Goal: Task Accomplishment & Management: Manage account settings

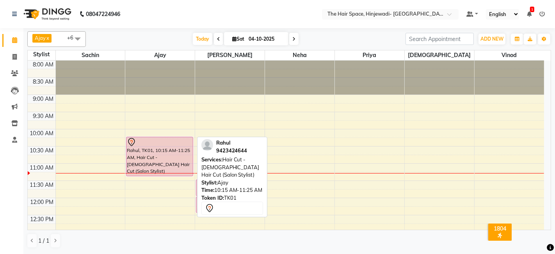
click at [171, 161] on div "Rahul, TK01, 10:15 AM-11:25 AM, Hair Cut - [DEMOGRAPHIC_DATA] Hair Cut (Salon S…" at bounding box center [159, 156] width 66 height 39
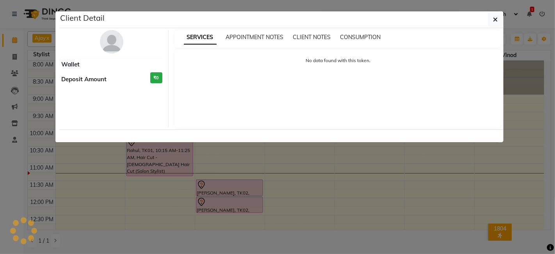
select select "7"
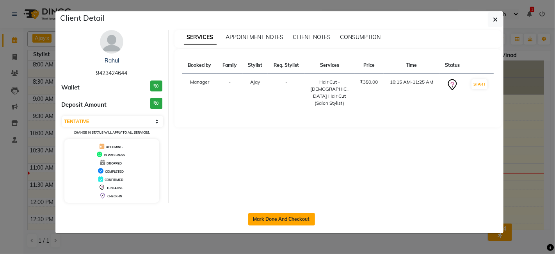
click at [278, 222] on button "Mark Done And Checkout" at bounding box center [281, 219] width 67 height 12
select select "6697"
select select "service"
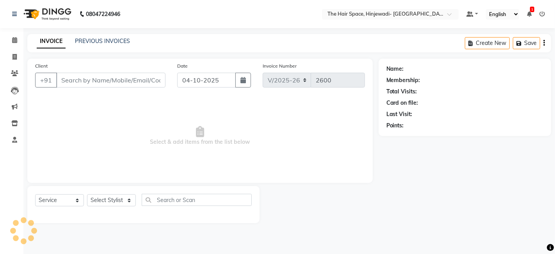
type input "9423424644"
select select "52403"
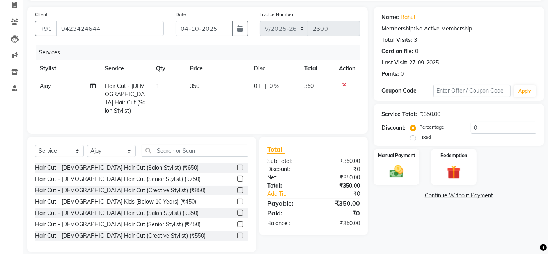
scroll to position [59, 0]
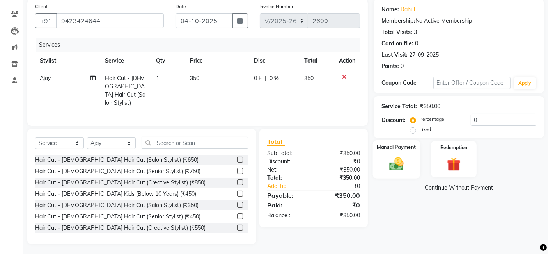
click at [411, 155] on div "Manual Payment" at bounding box center [396, 159] width 47 height 38
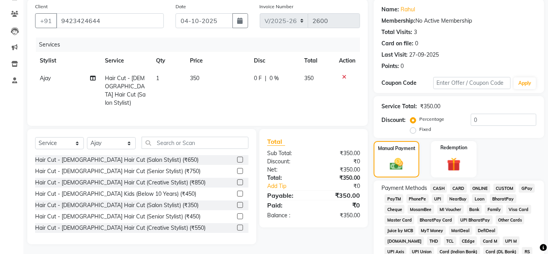
click at [528, 186] on span "GPay" at bounding box center [527, 187] width 16 height 9
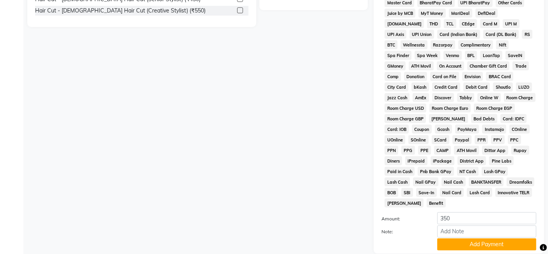
scroll to position [324, 0]
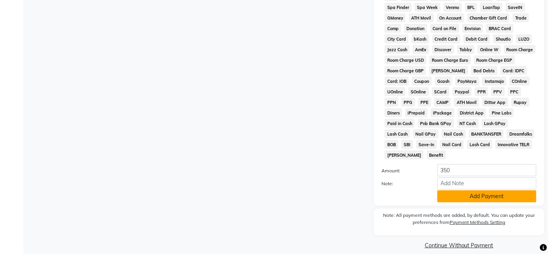
click at [476, 190] on button "Add Payment" at bounding box center [486, 196] width 99 height 12
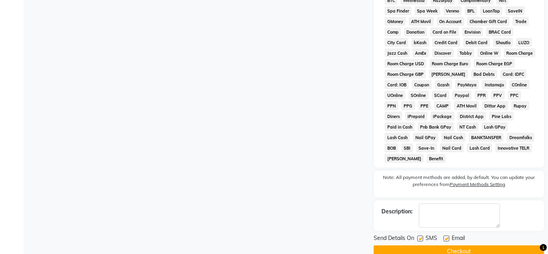
scroll to position [327, 0]
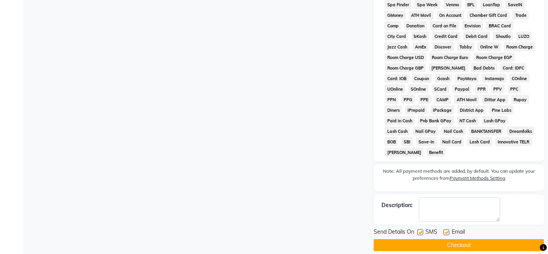
click at [419, 229] on label at bounding box center [420, 232] width 6 height 6
click at [419, 230] on input "checkbox" at bounding box center [419, 232] width 5 height 5
checkbox input "false"
click at [461, 239] on button "Checkout" at bounding box center [459, 245] width 170 height 12
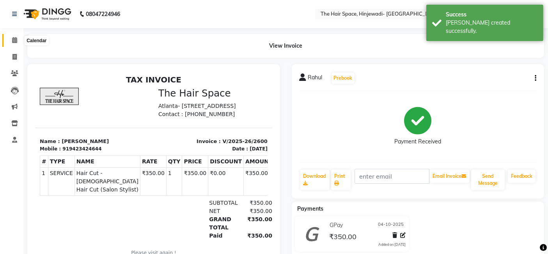
click at [14, 39] on icon at bounding box center [14, 40] width 5 height 6
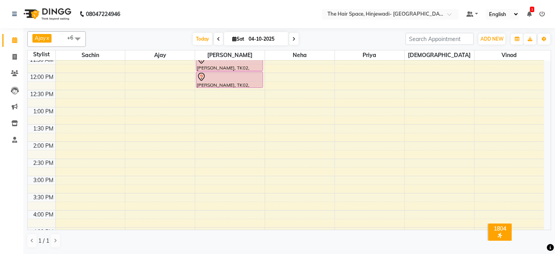
scroll to position [130, 0]
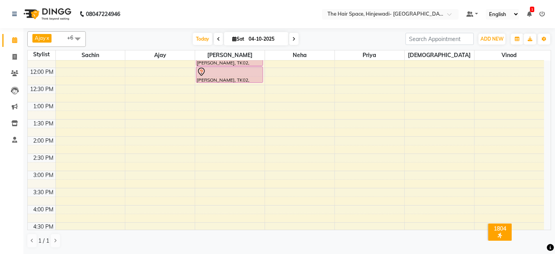
click at [218, 105] on div "8:00 AM 8:30 AM 9:00 AM 9:30 AM 10:00 AM 10:30 AM 11:00 AM 11:30 AM 12:00 PM 12…" at bounding box center [286, 188] width 516 height 514
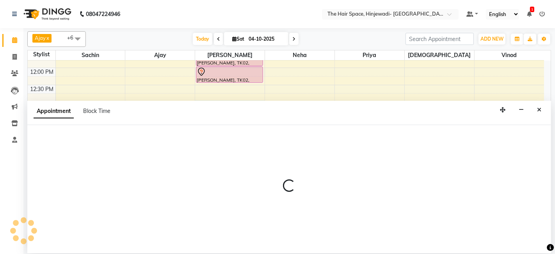
select select "62842"
select select "780"
select select "tentative"
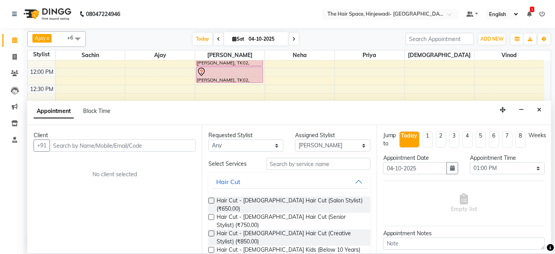
click at [176, 145] on input "text" at bounding box center [123, 145] width 146 height 12
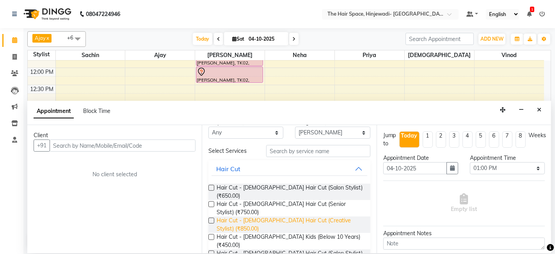
scroll to position [0, 0]
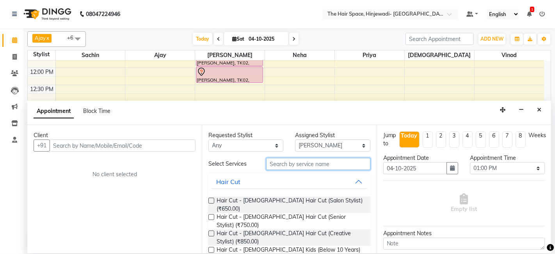
click at [286, 162] on input "text" at bounding box center [318, 164] width 104 height 12
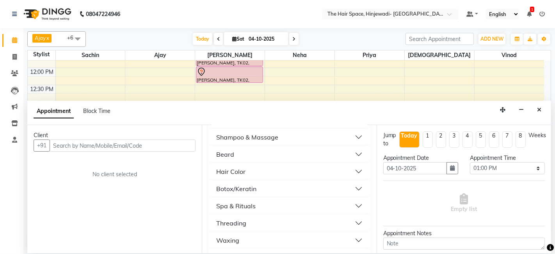
scroll to position [303, 0]
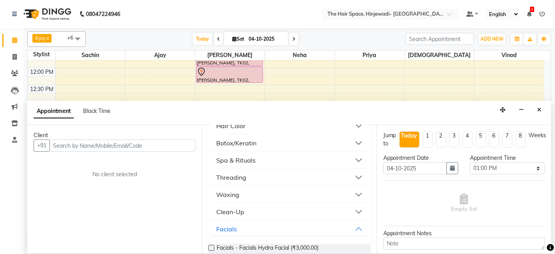
click at [241, 253] on span "Facials - Facials Regular Facial (₹2,500.00)" at bounding box center [269, 258] width 106 height 10
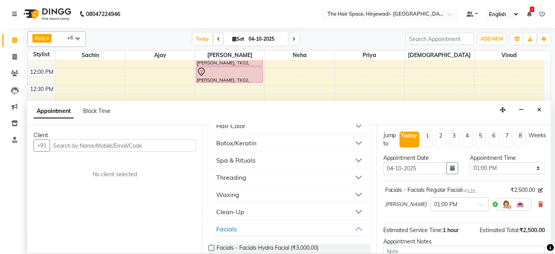
checkbox input "false"
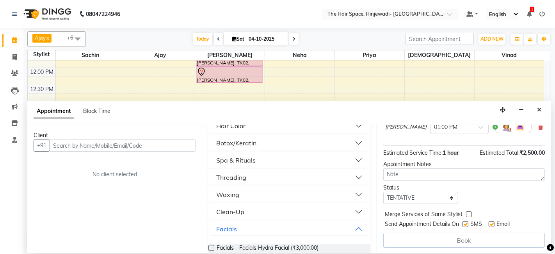
click at [463, 222] on label at bounding box center [465, 224] width 6 height 6
click at [463, 222] on input "checkbox" at bounding box center [464, 224] width 5 height 5
checkbox input "false"
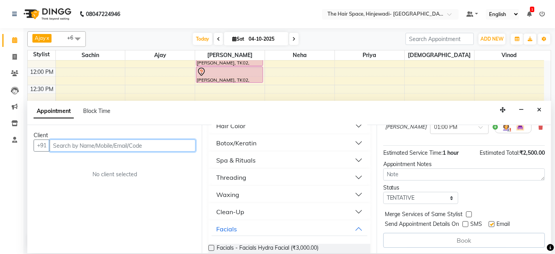
click at [175, 146] on input "text" at bounding box center [123, 145] width 146 height 12
click at [184, 145] on input "text" at bounding box center [123, 145] width 146 height 12
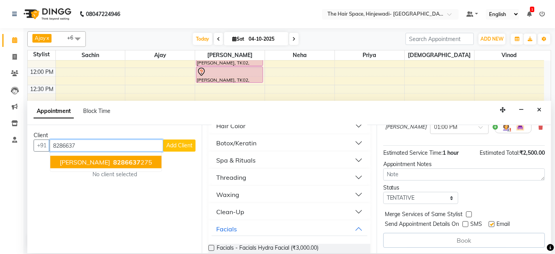
click at [135, 161] on span "8286637" at bounding box center [126, 162] width 27 height 8
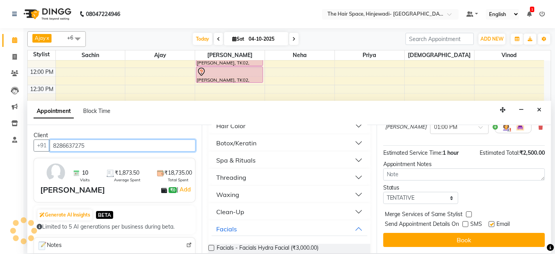
scroll to position [77, 0]
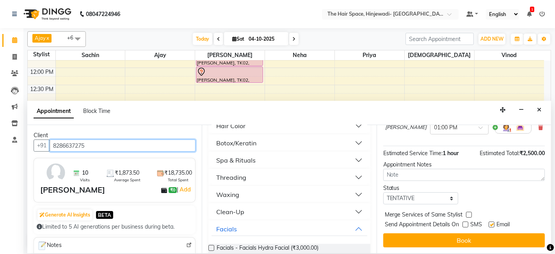
type input "8286637275"
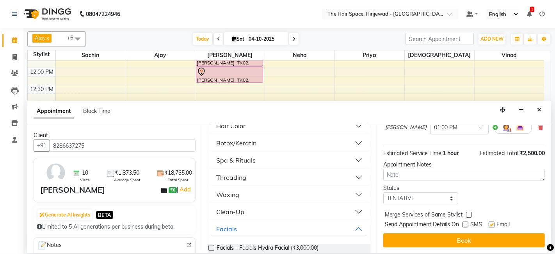
click at [227, 190] on div "Waxing" at bounding box center [227, 194] width 23 height 9
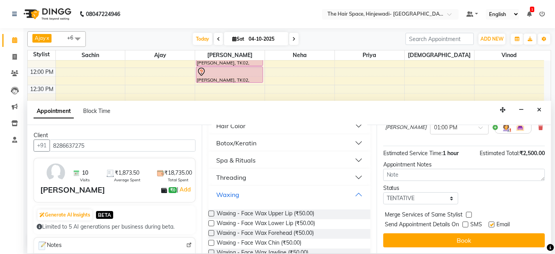
click at [353, 187] on button "Waxing" at bounding box center [288, 194] width 155 height 14
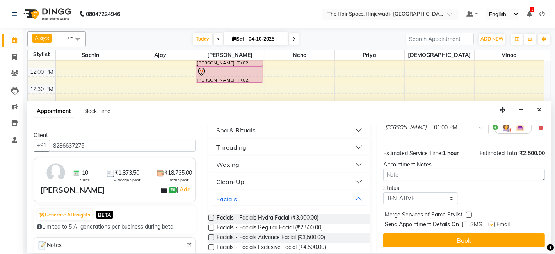
scroll to position [390, 0]
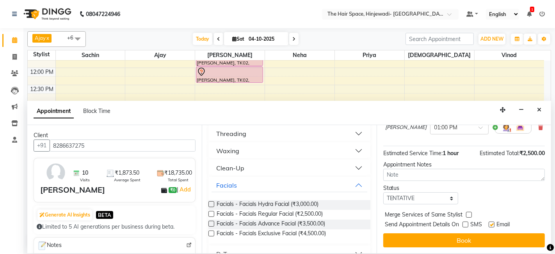
click at [463, 223] on label at bounding box center [465, 224] width 6 height 6
click at [463, 223] on input "checkbox" at bounding box center [464, 224] width 5 height 5
checkbox input "true"
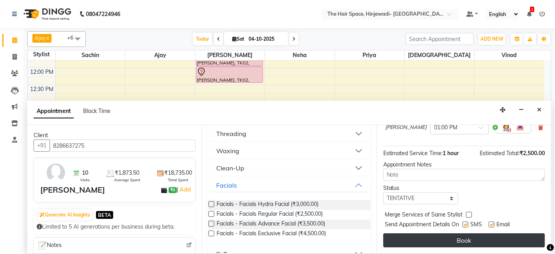
click at [462, 239] on button "Book" at bounding box center [463, 240] width 161 height 14
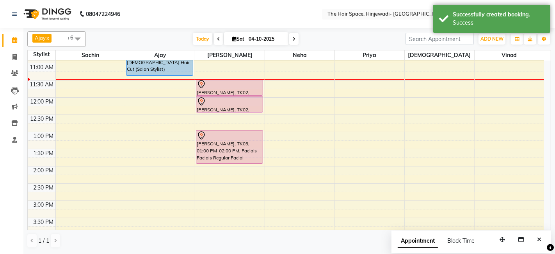
scroll to position [87, 0]
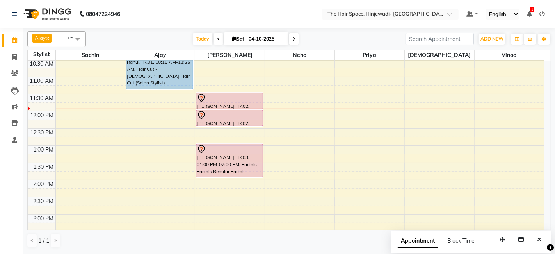
click at [246, 99] on div at bounding box center [229, 97] width 65 height 9
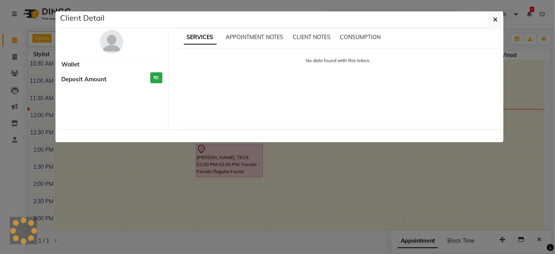
select select "7"
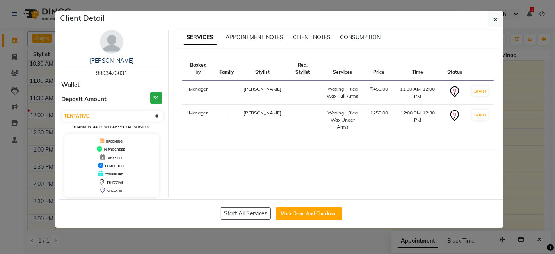
click at [247, 105] on td "[PERSON_NAME]" at bounding box center [262, 120] width 47 height 31
click at [495, 18] on icon "button" at bounding box center [495, 19] width 5 height 6
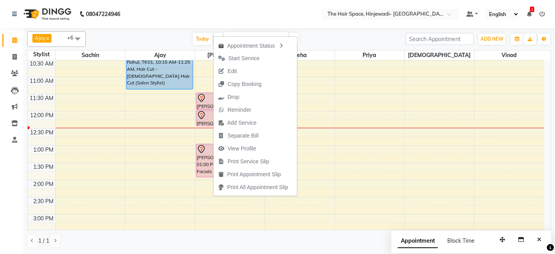
click at [175, 40] on div "[DATE] [DATE]" at bounding box center [246, 39] width 312 height 12
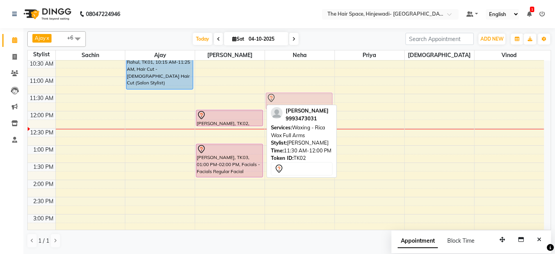
drag, startPoint x: 229, startPoint y: 96, endPoint x: 325, endPoint y: 94, distance: 96.7
click at [325, 94] on tr "Rahul, TK01, 10:15 AM-11:25 AM, Hair Cut - [DEMOGRAPHIC_DATA] Hair Cut (Salon S…" at bounding box center [286, 231] width 516 height 514
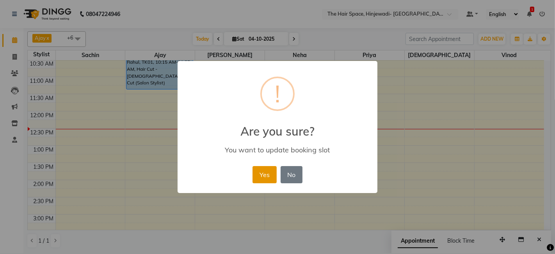
click at [268, 167] on button "Yes" at bounding box center [264, 174] width 24 height 17
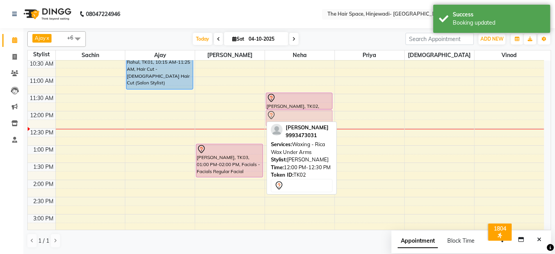
drag, startPoint x: 235, startPoint y: 121, endPoint x: 294, endPoint y: 117, distance: 59.4
click at [294, 117] on tr "Rahul, TK01, 10:15 AM-11:25 AM, Hair Cut - [DEMOGRAPHIC_DATA] Hair Cut (Salon S…" at bounding box center [286, 231] width 516 height 514
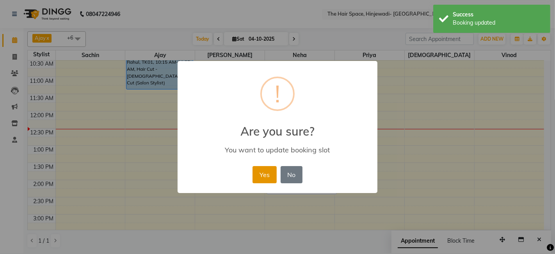
click at [269, 170] on button "Yes" at bounding box center [264, 174] width 24 height 17
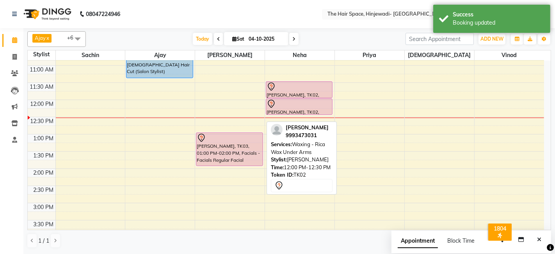
scroll to position [130, 0]
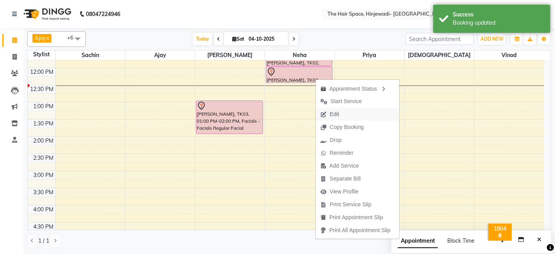
click at [334, 113] on span "Edit" at bounding box center [334, 114] width 9 height 8
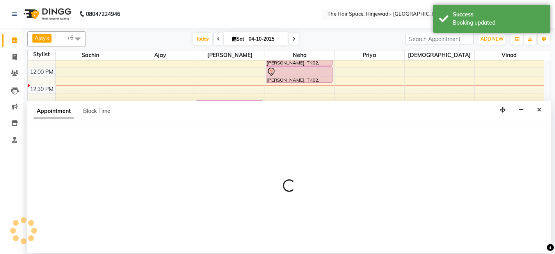
select select "78024"
select select "690"
select select "tentative"
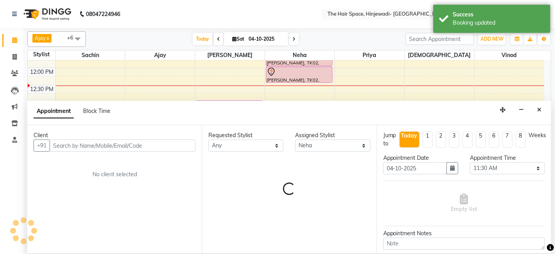
scroll to position [0, 0]
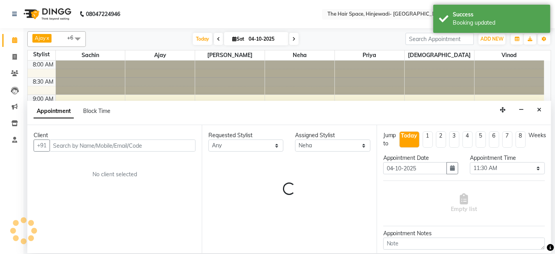
select select "3324"
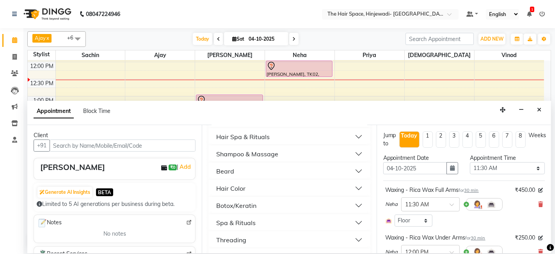
scroll to position [303, 0]
click at [238, 233] on div "Waxing" at bounding box center [227, 237] width 23 height 9
click at [251, 230] on button "Waxing" at bounding box center [288, 237] width 155 height 14
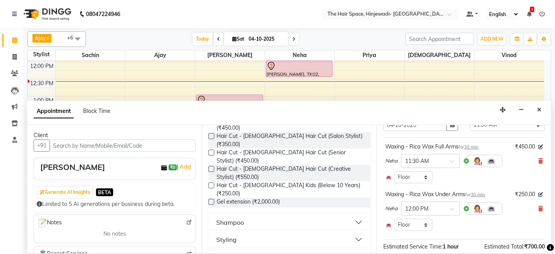
scroll to position [173, 0]
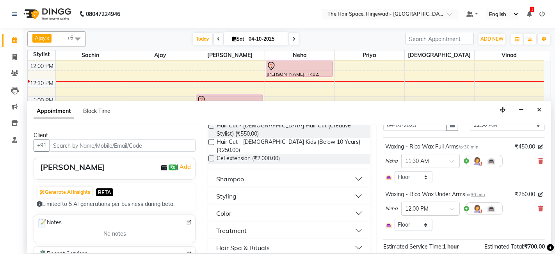
click at [275, 240] on button "Hair Spa & Rituals" at bounding box center [288, 247] width 155 height 14
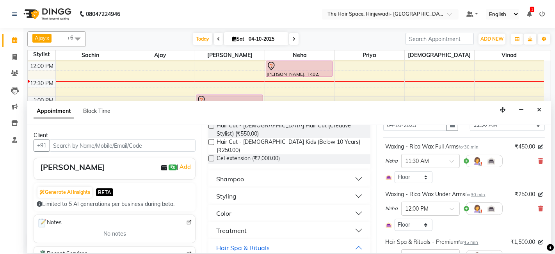
checkbox input "false"
click at [277, 240] on button "Hair Spa & Rituals" at bounding box center [288, 247] width 155 height 14
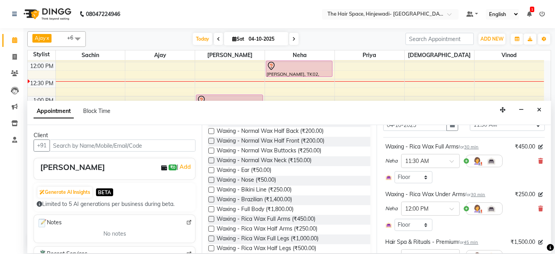
scroll to position [563, 0]
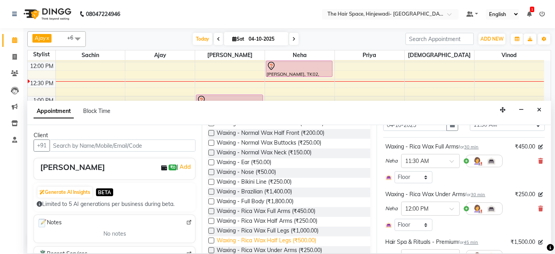
click at [291, 236] on span "Waxing - Rica Wax Half Legs (₹500.00)" at bounding box center [265, 241] width 99 height 10
checkbox input "false"
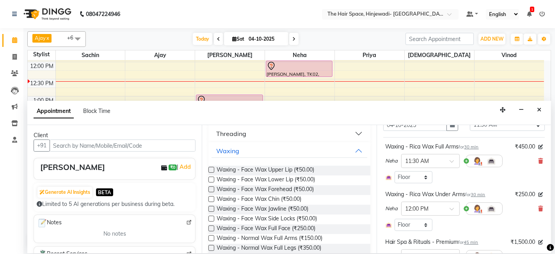
scroll to position [303, 0]
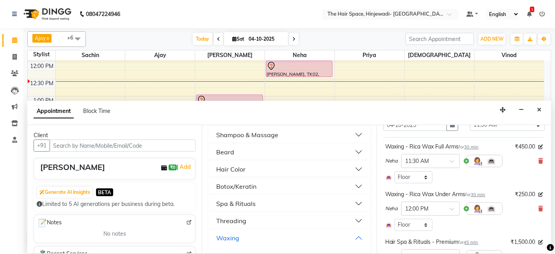
click at [255, 230] on button "Waxing" at bounding box center [288, 237] width 155 height 14
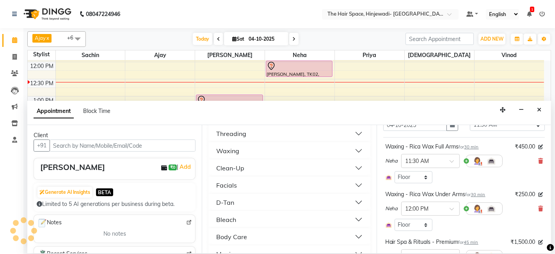
click at [252, 195] on button "D-Tan" at bounding box center [288, 202] width 155 height 14
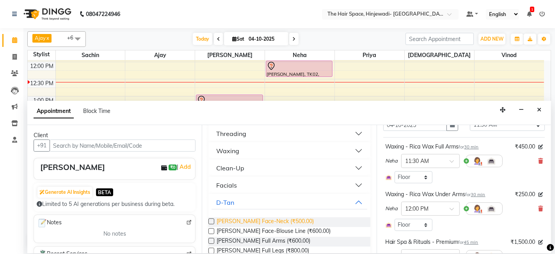
drag, startPoint x: 255, startPoint y: 167, endPoint x: 258, endPoint y: 171, distance: 5.0
click at [255, 217] on span "[PERSON_NAME] Face-Neck (₹500.00)" at bounding box center [264, 222] width 97 height 10
checkbox input "false"
click at [262, 195] on button "D-Tan" at bounding box center [288, 202] width 155 height 14
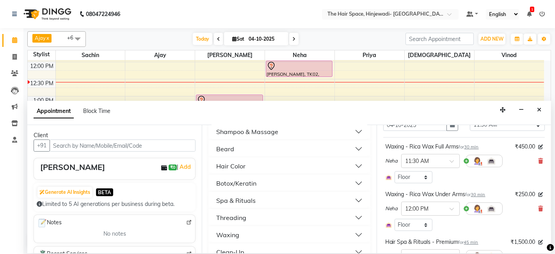
scroll to position [303, 0]
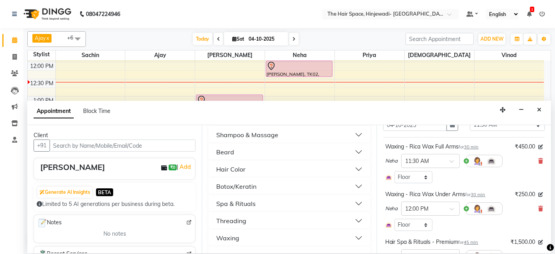
click at [271, 196] on button "Spa & Rituals" at bounding box center [288, 203] width 155 height 14
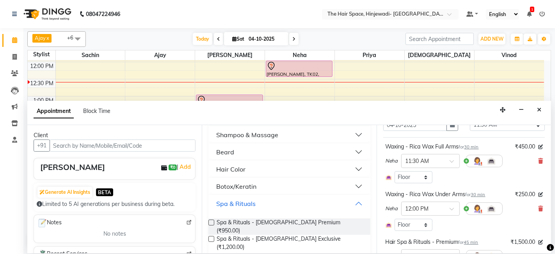
click at [271, 196] on button "Spa & Rituals" at bounding box center [288, 203] width 155 height 14
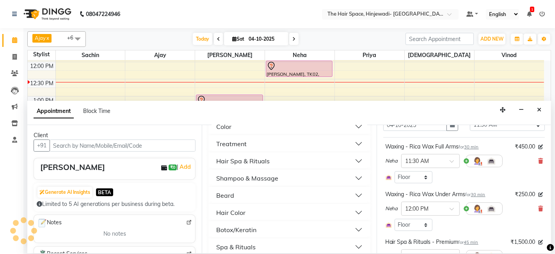
scroll to position [216, 0]
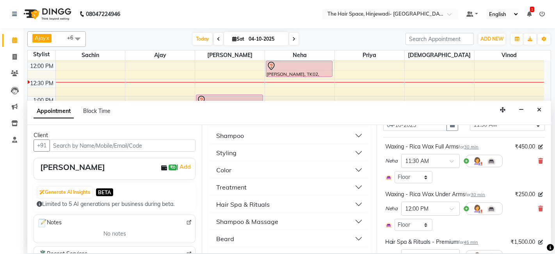
click at [269, 197] on button "Hair Spa & Rituals" at bounding box center [288, 204] width 155 height 14
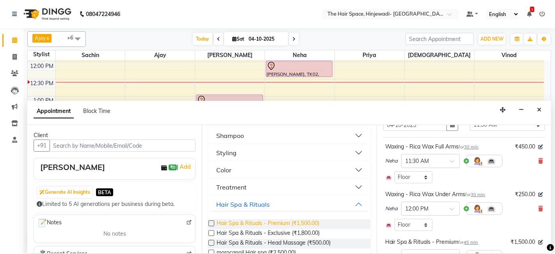
click at [267, 219] on span "Hair Spa & Rituals - Premium (₹1,500.00)" at bounding box center [267, 224] width 103 height 10
checkbox input "false"
click at [273, 197] on button "Hair Spa & Rituals" at bounding box center [288, 204] width 155 height 14
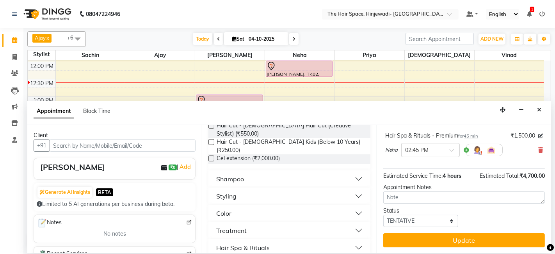
scroll to position [213, 0]
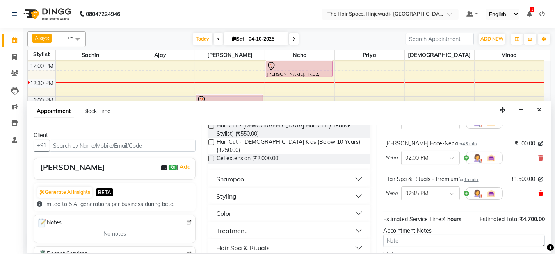
click at [538, 190] on icon at bounding box center [540, 192] width 5 height 5
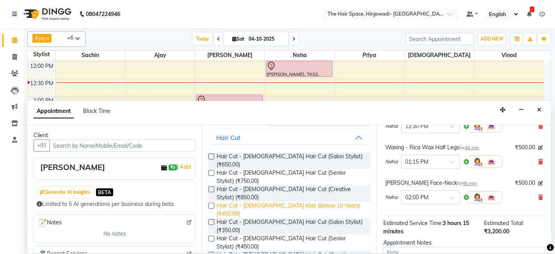
scroll to position [43, 0]
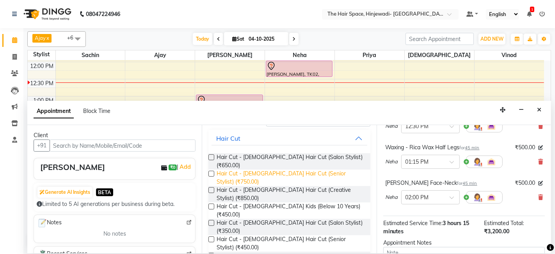
click at [291, 169] on span "Hair Cut - [DEMOGRAPHIC_DATA] Hair Cut (Senior Stylist) (₹750.00)" at bounding box center [289, 177] width 147 height 16
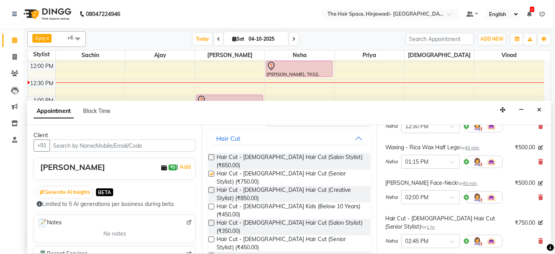
checkbox input "false"
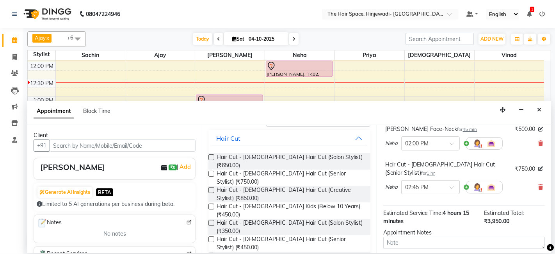
scroll to position [272, 0]
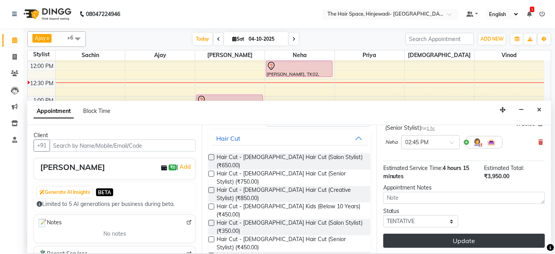
click at [466, 236] on button "Update" at bounding box center [463, 240] width 161 height 14
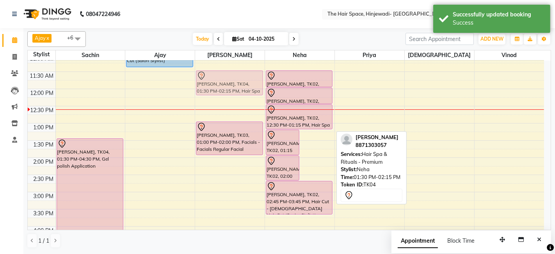
drag, startPoint x: 306, startPoint y: 114, endPoint x: 228, endPoint y: 68, distance: 90.4
click at [228, 68] on tr "[PERSON_NAME], TK04, 01:30 PM-04:30 PM, Gel polish Application Rahul, TK01, 10:…" at bounding box center [286, 209] width 516 height 514
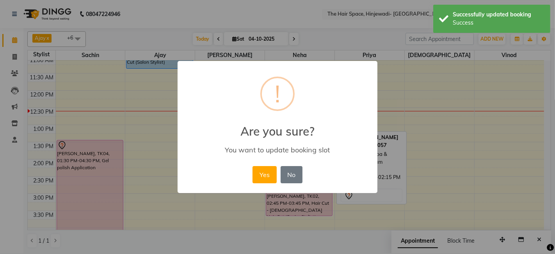
click at [261, 170] on button "Yes" at bounding box center [264, 174] width 24 height 17
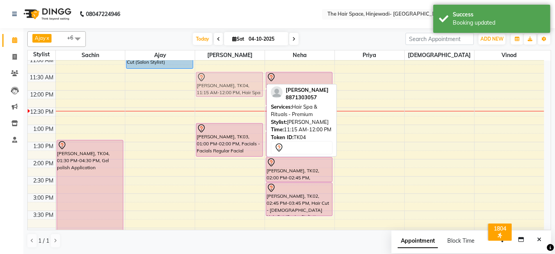
drag, startPoint x: 238, startPoint y: 72, endPoint x: 238, endPoint y: 81, distance: 9.0
click at [238, 81] on div "[PERSON_NAME], TK04, 11:15 AM-12:00 PM, Hair Spa & Rituals - Premium [PERSON_NA…" at bounding box center [229, 210] width 69 height 514
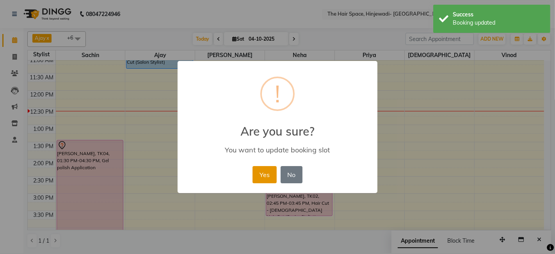
click at [266, 172] on button "Yes" at bounding box center [264, 174] width 24 height 17
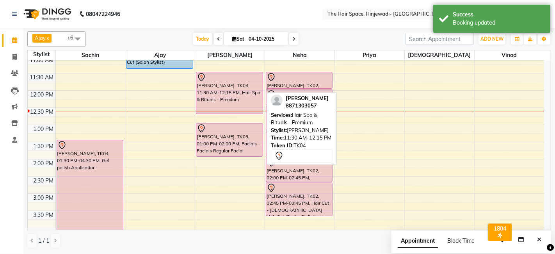
drag, startPoint x: 229, startPoint y: 94, endPoint x: 232, endPoint y: 108, distance: 14.8
click at [232, 108] on div "[PERSON_NAME], TK04, 11:30 AM-12:15 PM, Hair Spa & Rituals - Premium [PERSON_NA…" at bounding box center [229, 210] width 69 height 514
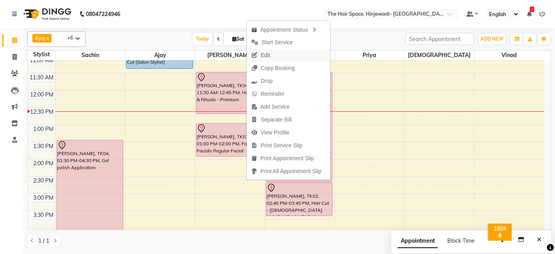
click at [276, 57] on button "Edit" at bounding box center [287, 55] width 83 height 13
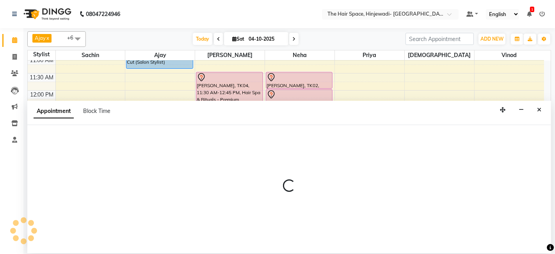
scroll to position [136, 0]
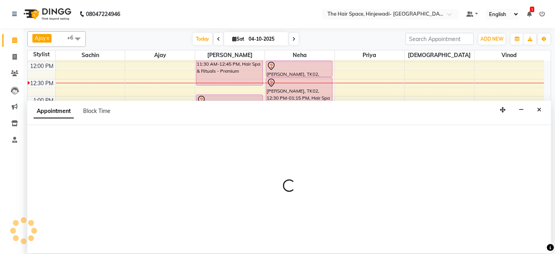
select select "52136"
select select "690"
select select "tentative"
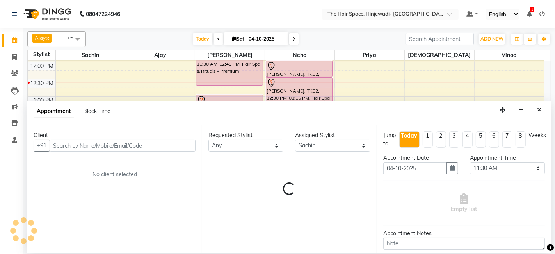
select select "3324"
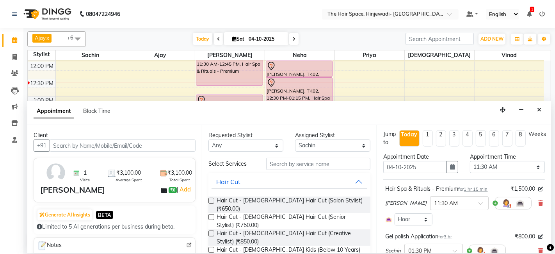
scroll to position [0, 0]
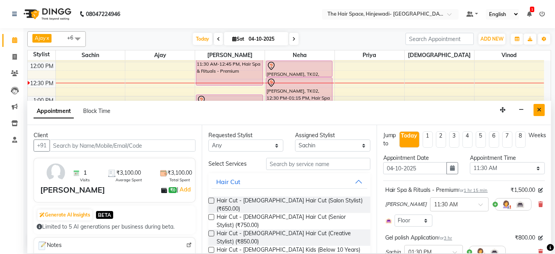
click at [539, 108] on icon "Close" at bounding box center [539, 109] width 4 height 5
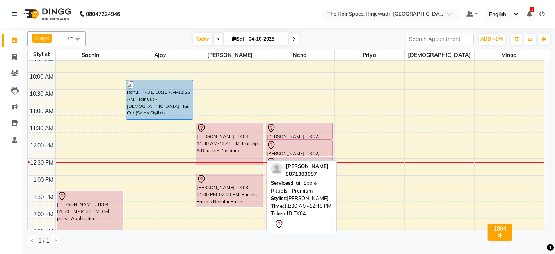
scroll to position [49, 0]
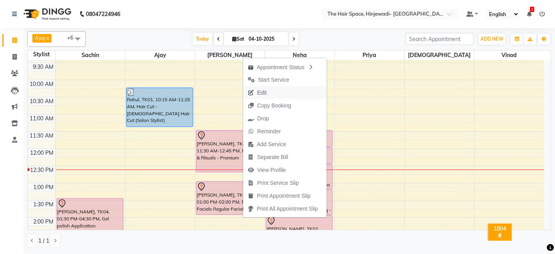
click at [266, 92] on span "Edit" at bounding box center [261, 93] width 9 height 8
select select "tentative"
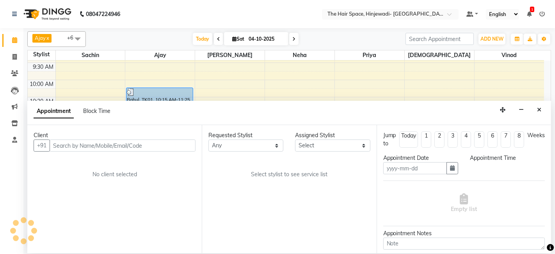
type input "04-10-2025"
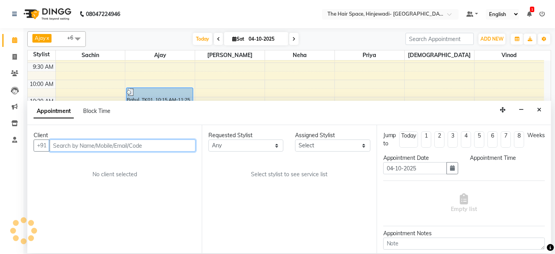
select select "52136"
select select "690"
select select "3324"
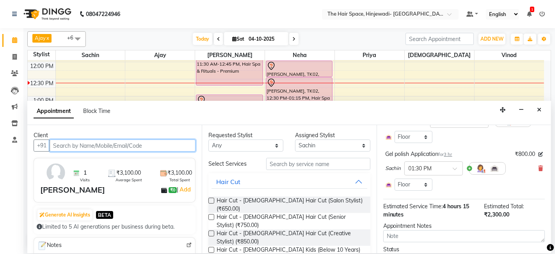
scroll to position [87, 0]
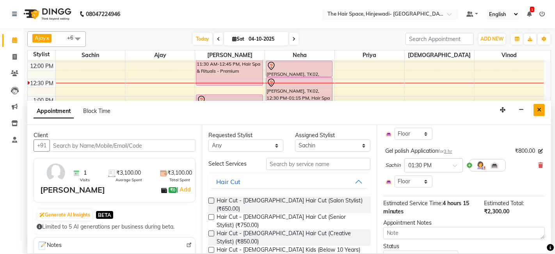
click at [540, 111] on icon "Close" at bounding box center [539, 109] width 4 height 5
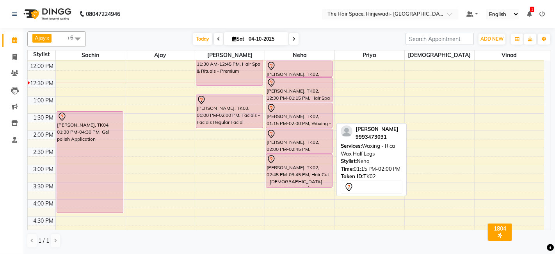
scroll to position [92, 0]
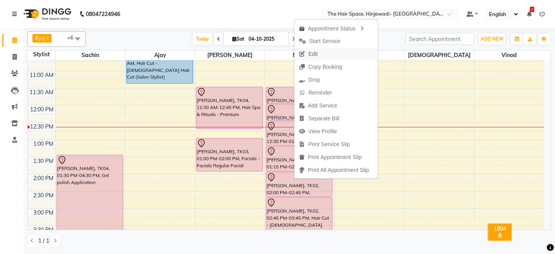
click at [316, 52] on span "Edit" at bounding box center [312, 54] width 9 height 8
select select "tentative"
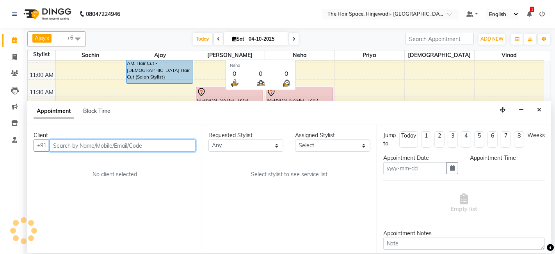
type input "04-10-2025"
select select "690"
select select "78024"
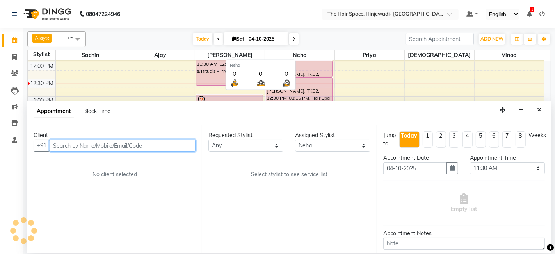
select select "3324"
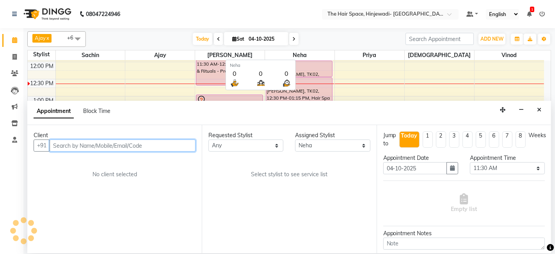
select select "3324"
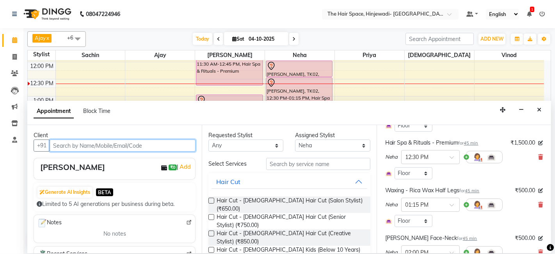
scroll to position [87, 0]
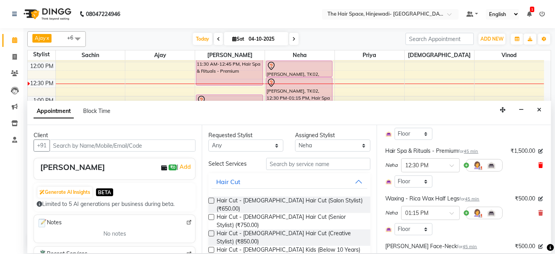
click at [538, 162] on icon at bounding box center [540, 164] width 5 height 5
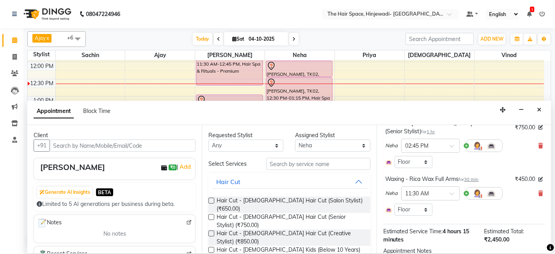
scroll to position [280, 0]
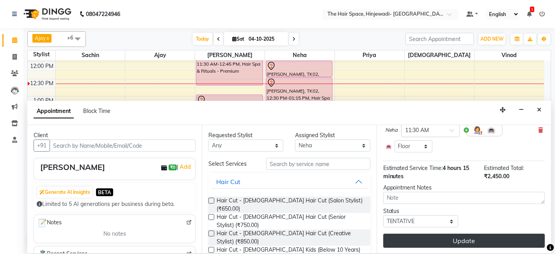
click at [484, 236] on button "Update" at bounding box center [463, 240] width 161 height 14
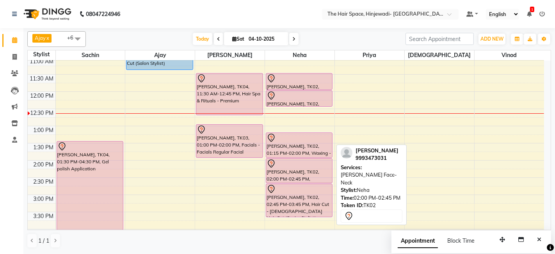
scroll to position [92, 0]
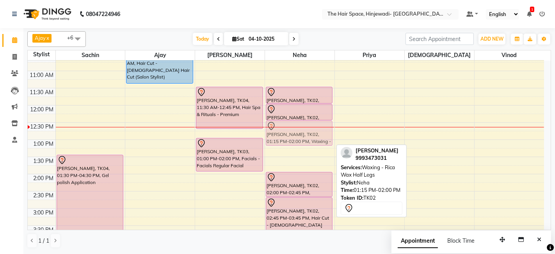
drag, startPoint x: 301, startPoint y: 155, endPoint x: 302, endPoint y: 132, distance: 23.0
click at [302, 132] on div "[PERSON_NAME], TK02, 11:30 AM-12:00 PM, Waxing - Rica Wax Full Arms [PERSON_NAM…" at bounding box center [299, 225] width 69 height 514
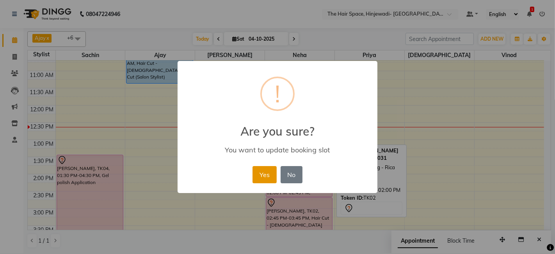
click at [262, 174] on button "Yes" at bounding box center [264, 174] width 24 height 17
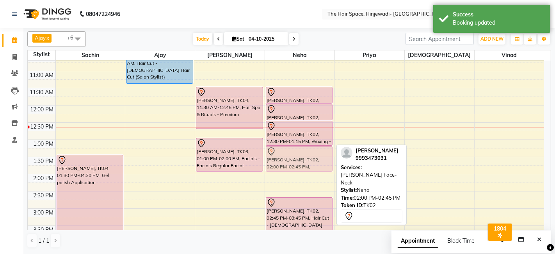
drag, startPoint x: 299, startPoint y: 185, endPoint x: 301, endPoint y: 159, distance: 26.2
click at [301, 159] on div "[PERSON_NAME], TK02, 11:30 AM-12:00 PM, Waxing - Rica Wax Full Arms [PERSON_NAM…" at bounding box center [299, 225] width 69 height 514
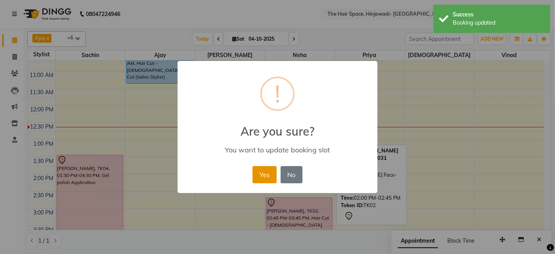
click at [272, 176] on button "Yes" at bounding box center [264, 174] width 24 height 17
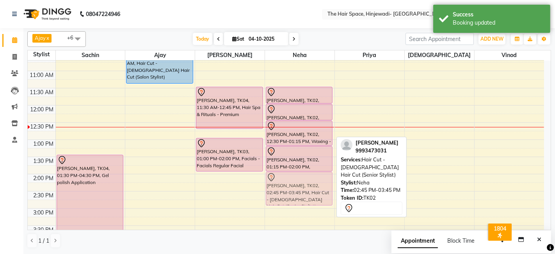
drag, startPoint x: 296, startPoint y: 218, endPoint x: 295, endPoint y: 191, distance: 26.9
click at [295, 191] on div "[PERSON_NAME], TK02, 11:30 AM-12:00 PM, Waxing - Rica Wax Full Arms [PERSON_NAM…" at bounding box center [299, 225] width 69 height 514
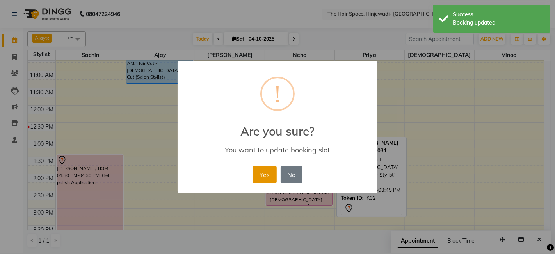
click at [269, 174] on button "Yes" at bounding box center [264, 174] width 24 height 17
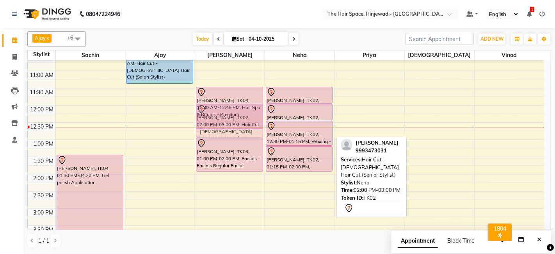
drag, startPoint x: 293, startPoint y: 184, endPoint x: 219, endPoint y: 113, distance: 102.6
click at [219, 113] on tr "[PERSON_NAME], TK04, 01:30 PM-04:30 PM, Gel polish Application Rahul, TK01, 10:…" at bounding box center [286, 225] width 516 height 514
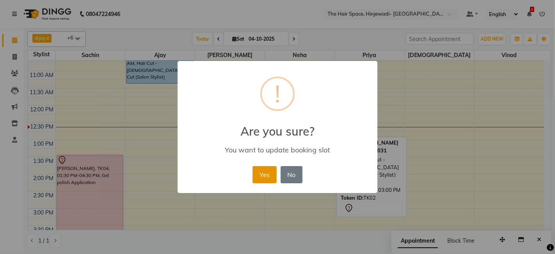
click at [266, 175] on button "Yes" at bounding box center [264, 174] width 24 height 17
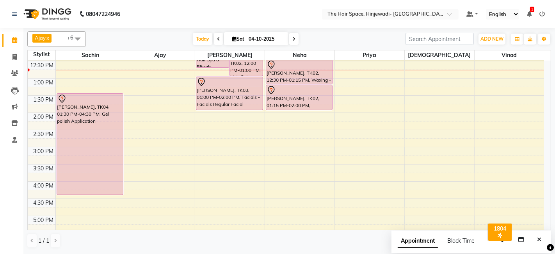
scroll to position [136, 0]
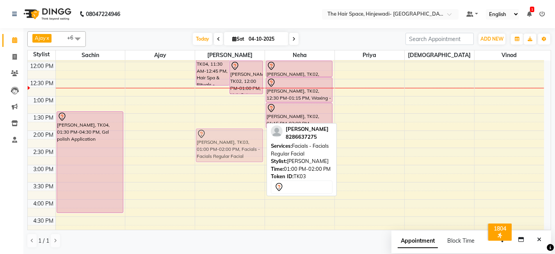
drag, startPoint x: 215, startPoint y: 107, endPoint x: 215, endPoint y: 141, distance: 33.9
click at [215, 141] on div "[PERSON_NAME], TK04, 11:30 AM-12:45 PM, Hair Spa & Rituals - Premium [PERSON_NA…" at bounding box center [229, 182] width 69 height 514
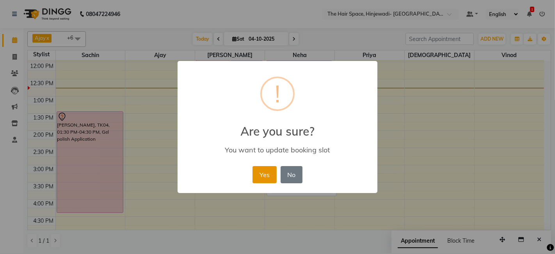
click at [258, 173] on button "Yes" at bounding box center [264, 174] width 24 height 17
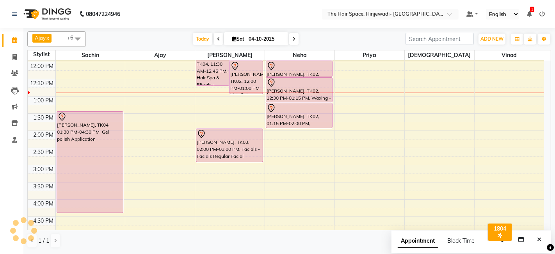
click at [148, 131] on div "8:00 AM 8:30 AM 9:00 AM 9:30 AM 10:00 AM 10:30 AM 11:00 AM 11:30 AM 12:00 PM 12…" at bounding box center [286, 182] width 516 height 514
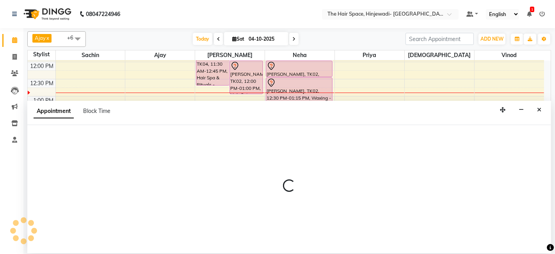
select select "52403"
select select "840"
select select "tentative"
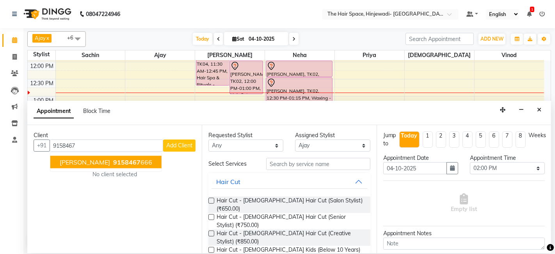
click at [124, 160] on span "9158467" at bounding box center [126, 162] width 27 height 8
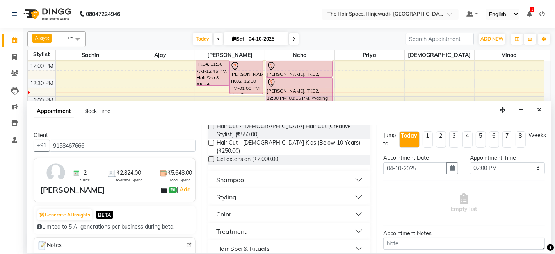
scroll to position [173, 0]
type input "9158467666"
click at [234, 206] on button "Color" at bounding box center [288, 213] width 155 height 14
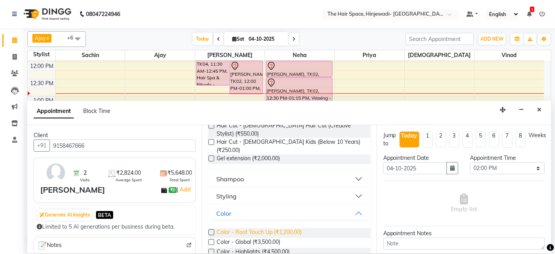
click at [238, 228] on span "Color - Root Touch Up (₹1,200.00)" at bounding box center [258, 233] width 85 height 10
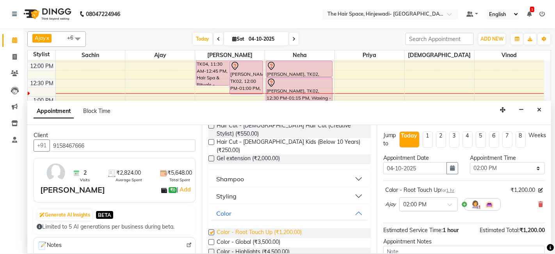
checkbox input "false"
click at [237, 206] on button "Color" at bounding box center [288, 213] width 155 height 14
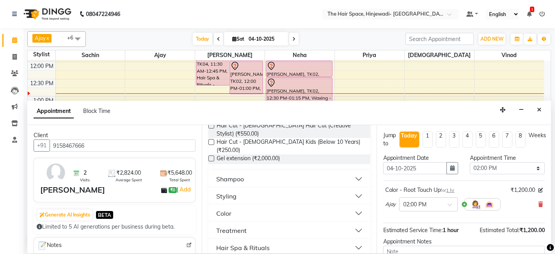
scroll to position [77, 0]
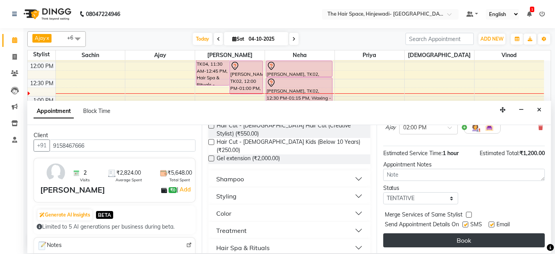
click at [476, 237] on button "Book" at bounding box center [463, 240] width 161 height 14
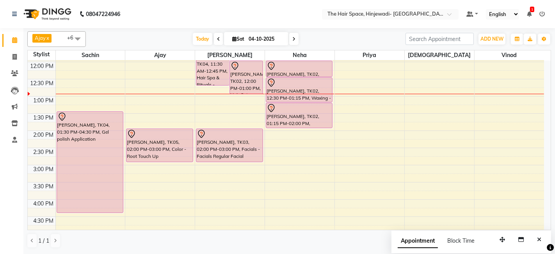
click at [412, 105] on div "8:00 AM 8:30 AM 9:00 AM 9:30 AM 10:00 AM 10:30 AM 11:00 AM 11:30 AM 12:00 PM 12…" at bounding box center [286, 182] width 516 height 514
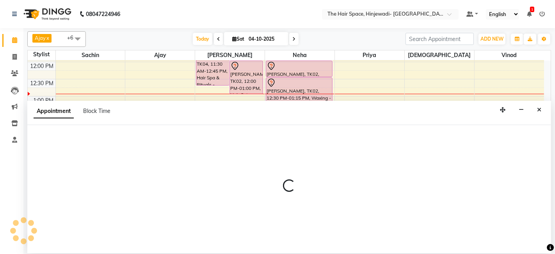
select select "84666"
select select "795"
select select "tentative"
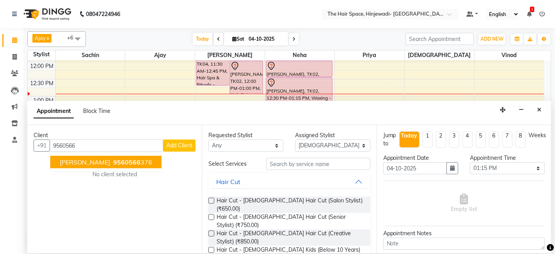
click at [127, 159] on span "9560566" at bounding box center [126, 162] width 27 height 8
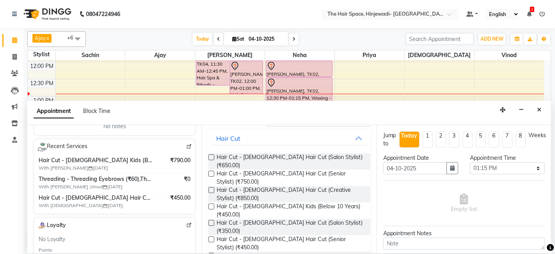
scroll to position [87, 0]
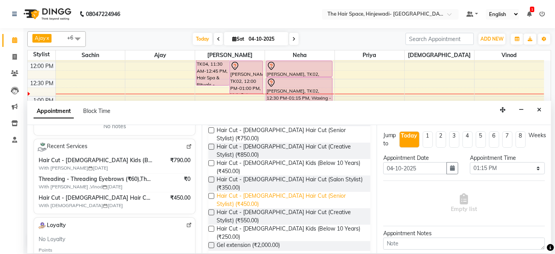
type input "9560566376"
click at [316, 191] on span "Hair Cut - [DEMOGRAPHIC_DATA] Hair Cut (Senior Stylist) (₹450.00)" at bounding box center [289, 199] width 147 height 16
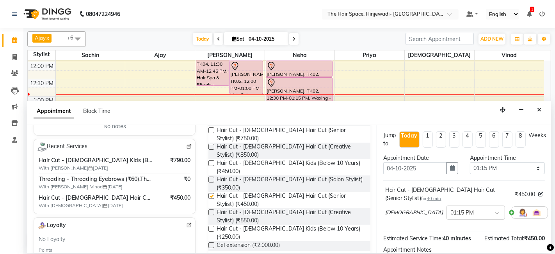
checkbox input "false"
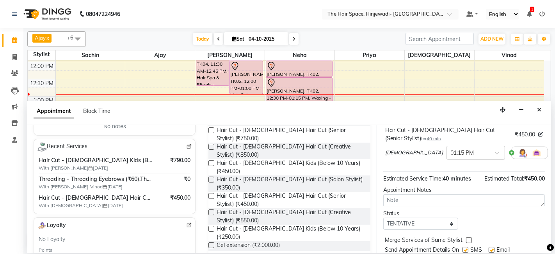
scroll to position [85, 0]
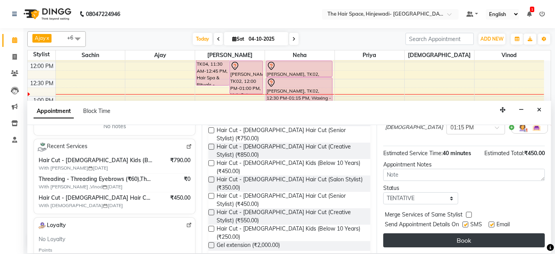
click at [478, 238] on button "Book" at bounding box center [463, 240] width 161 height 14
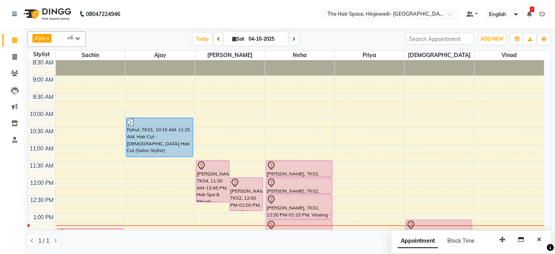
scroll to position [0, 0]
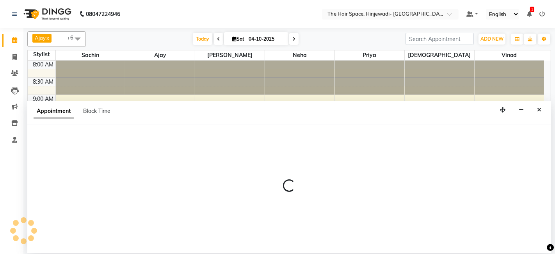
select select "84667"
select select "600"
select select "tentative"
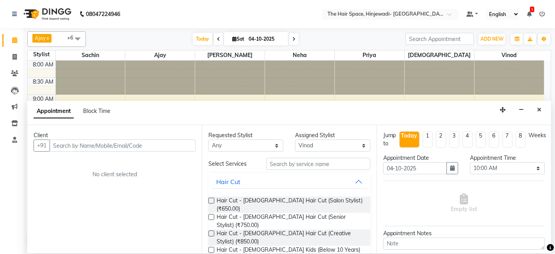
click at [104, 147] on input "text" at bounding box center [123, 145] width 146 height 12
type input "8766466927"
click at [185, 147] on span "Add Client" at bounding box center [179, 145] width 26 height 7
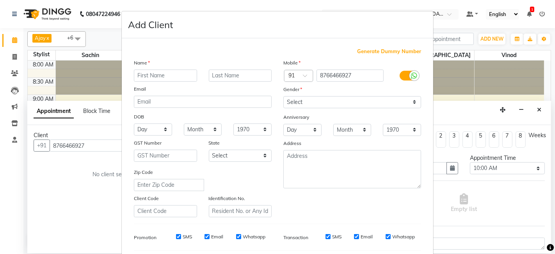
click at [144, 70] on input "text" at bounding box center [165, 75] width 63 height 12
type input "[PERSON_NAME]"
click at [231, 72] on input "text" at bounding box center [240, 75] width 63 height 12
type input "m"
type input "[PERSON_NAME]"
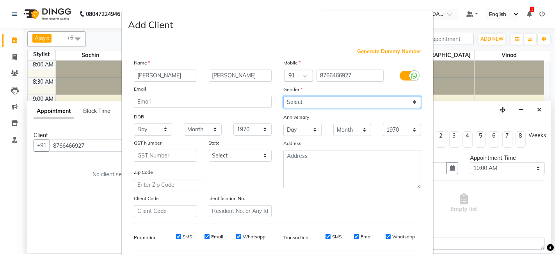
click at [314, 103] on select "Select [DEMOGRAPHIC_DATA] [DEMOGRAPHIC_DATA] Other Prefer Not To Say" at bounding box center [352, 102] width 138 height 12
select select "[DEMOGRAPHIC_DATA]"
click at [283, 96] on select "Select [DEMOGRAPHIC_DATA] [DEMOGRAPHIC_DATA] Other Prefer Not To Say" at bounding box center [352, 102] width 138 height 12
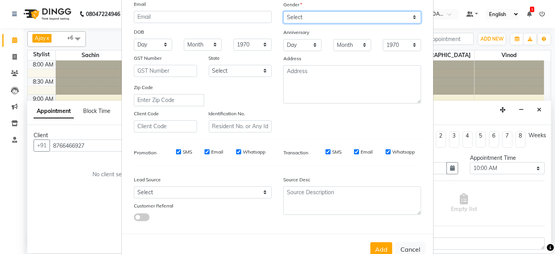
scroll to position [106, 0]
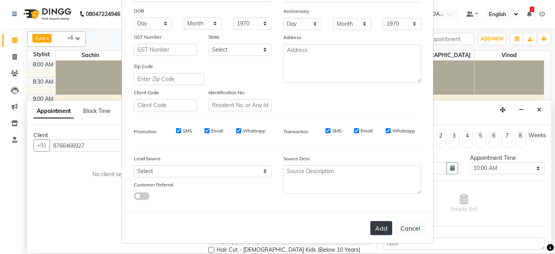
click at [383, 228] on button "Add" at bounding box center [381, 228] width 22 height 14
select select
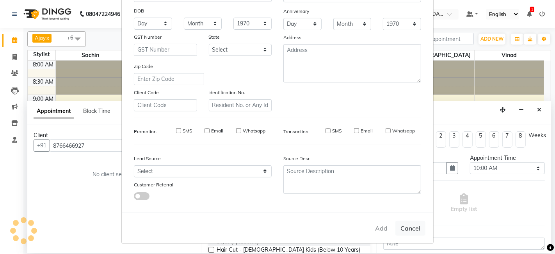
select select
checkbox input "false"
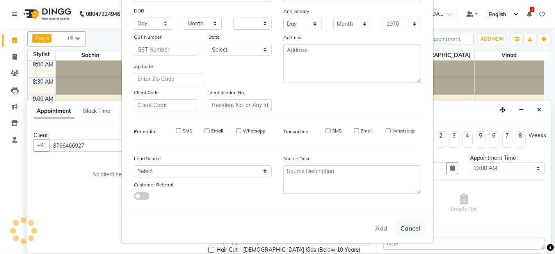
checkbox input "false"
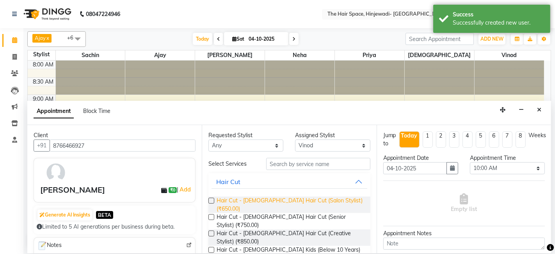
click at [324, 202] on span "Hair Cut - [DEMOGRAPHIC_DATA] Hair Cut (Salon Stylist) (₹650.00)" at bounding box center [289, 204] width 147 height 16
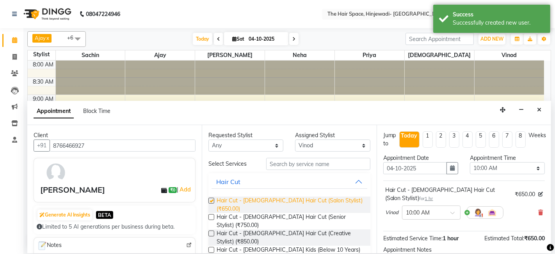
checkbox input "false"
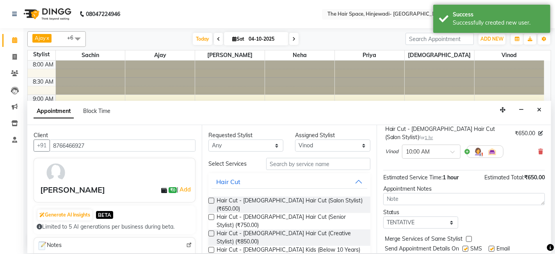
scroll to position [77, 0]
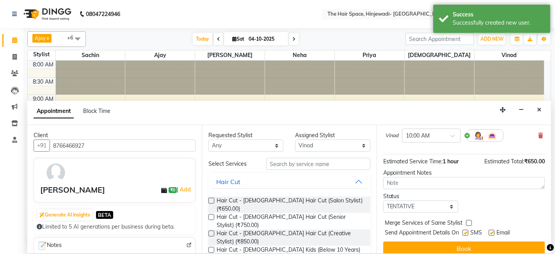
click at [465, 229] on label at bounding box center [465, 232] width 6 height 6
click at [465, 230] on input "checkbox" at bounding box center [464, 232] width 5 height 5
checkbox input "false"
click at [492, 229] on label at bounding box center [491, 232] width 6 height 6
click at [492, 230] on input "checkbox" at bounding box center [490, 232] width 5 height 5
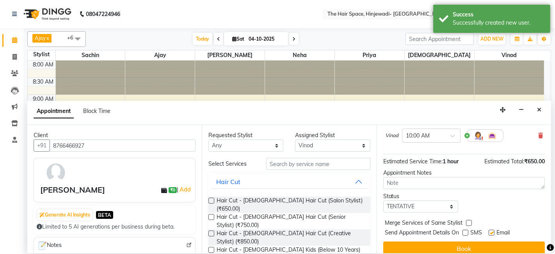
checkbox input "false"
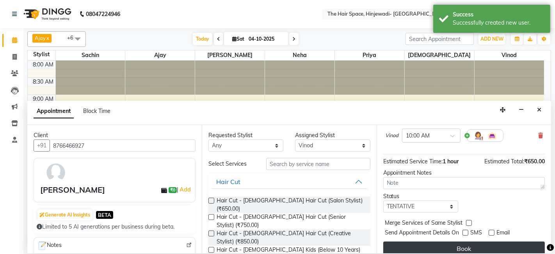
click at [489, 241] on button "Book" at bounding box center [463, 248] width 161 height 14
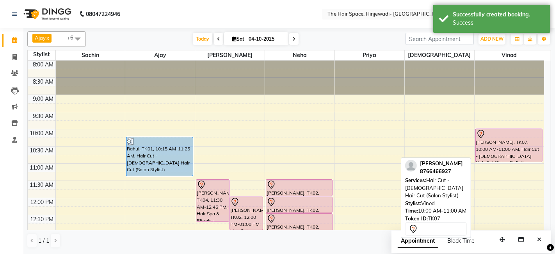
click at [488, 145] on div "[PERSON_NAME], TK07, 10:00 AM-11:00 AM, Hair Cut - [DEMOGRAPHIC_DATA] Hair Cut …" at bounding box center [508, 145] width 66 height 33
select select "7"
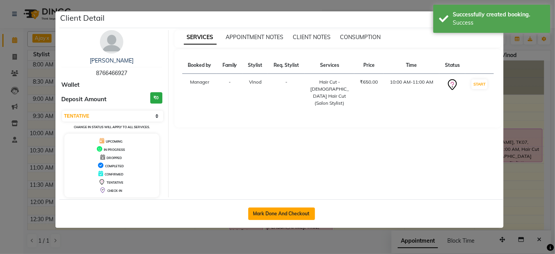
click at [272, 208] on button "Mark Done And Checkout" at bounding box center [281, 213] width 67 height 12
select select "service"
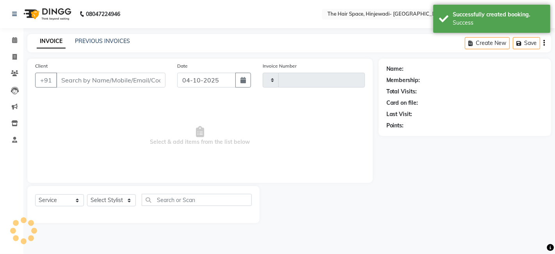
type input "2601"
select select "6697"
type input "8766466927"
select select "84667"
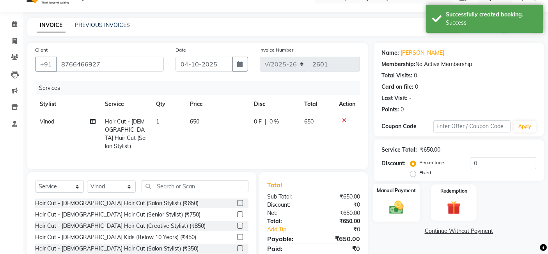
scroll to position [59, 0]
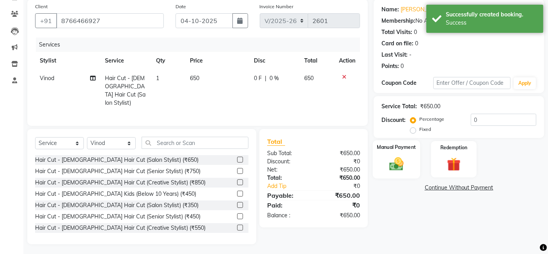
click at [377, 162] on div "Manual Payment" at bounding box center [396, 159] width 47 height 38
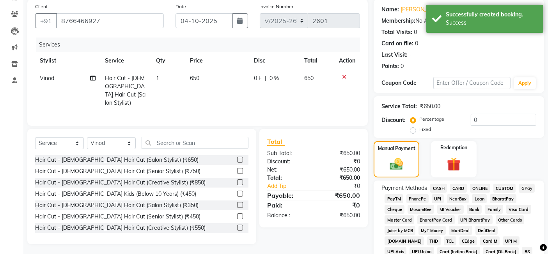
click at [528, 185] on span "GPay" at bounding box center [527, 187] width 16 height 9
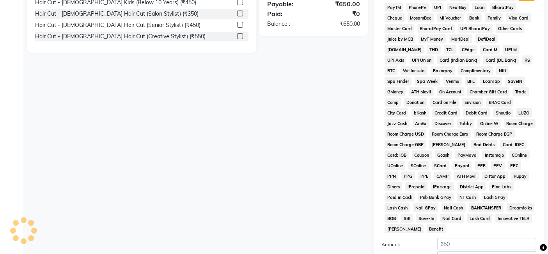
scroll to position [324, 0]
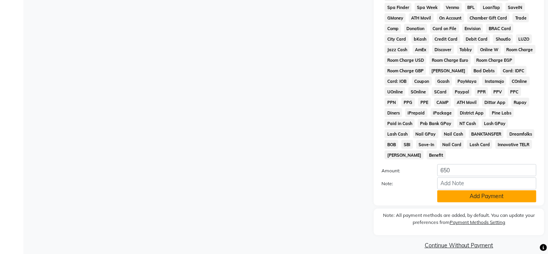
click at [469, 190] on button "Add Payment" at bounding box center [486, 196] width 99 height 12
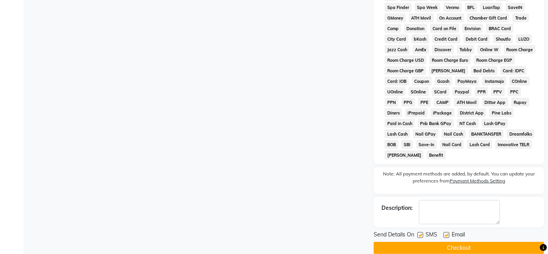
scroll to position [327, 0]
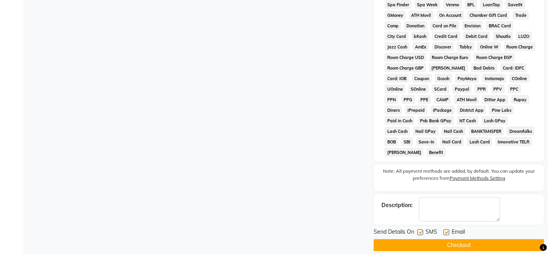
click at [420, 229] on label at bounding box center [420, 232] width 6 height 6
click at [420, 230] on input "checkbox" at bounding box center [419, 232] width 5 height 5
checkbox input "false"
click at [447, 229] on label at bounding box center [446, 232] width 6 height 6
click at [447, 230] on input "checkbox" at bounding box center [445, 232] width 5 height 5
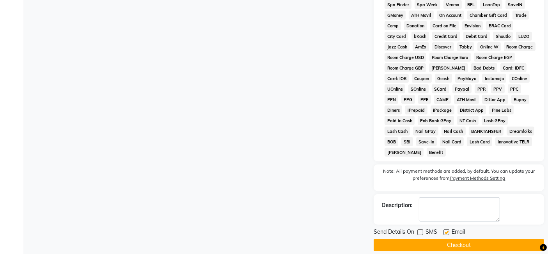
checkbox input "false"
click at [447, 239] on button "Checkout" at bounding box center [459, 245] width 170 height 12
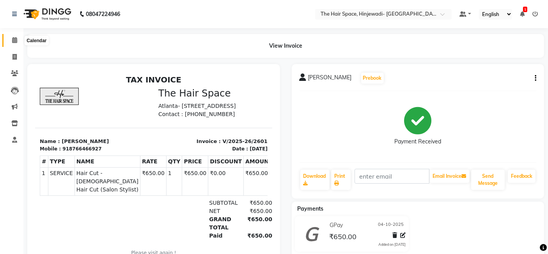
click at [11, 37] on span at bounding box center [15, 40] width 14 height 9
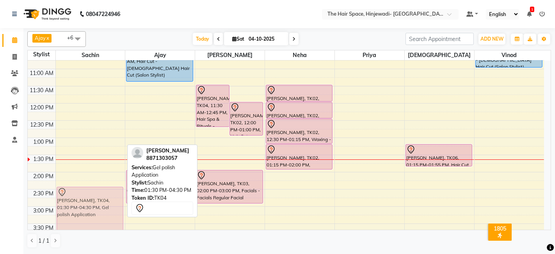
scroll to position [97, 0]
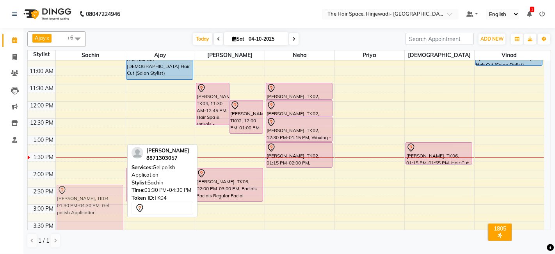
drag, startPoint x: 99, startPoint y: 188, endPoint x: 101, endPoint y: 216, distance: 27.8
click at [101, 216] on div "[PERSON_NAME], TK04, 01:30 PM-04:30 PM, Gel polish Application [PERSON_NAME], T…" at bounding box center [90, 221] width 69 height 514
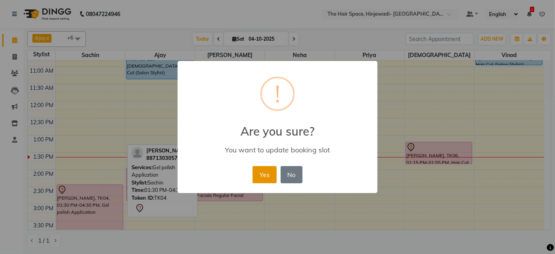
click at [264, 172] on button "Yes" at bounding box center [264, 174] width 24 height 17
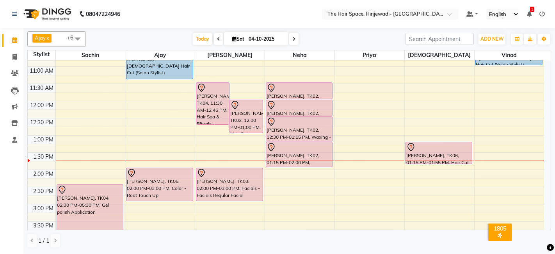
scroll to position [140, 0]
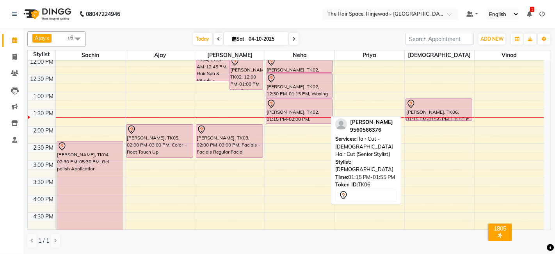
click at [425, 104] on div at bounding box center [438, 103] width 65 height 9
click at [421, 106] on div at bounding box center [438, 103] width 65 height 9
select select "7"
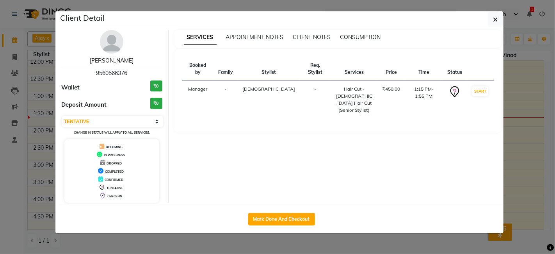
click at [110, 59] on link "[PERSON_NAME]" at bounding box center [112, 60] width 44 height 7
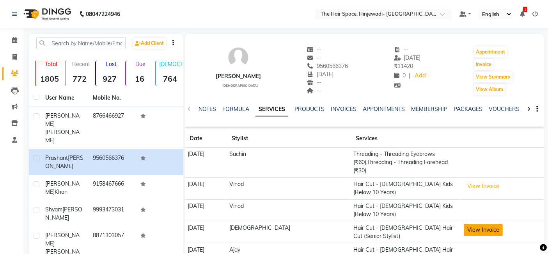
click at [464, 223] on button "View Invoice" at bounding box center [483, 229] width 39 height 12
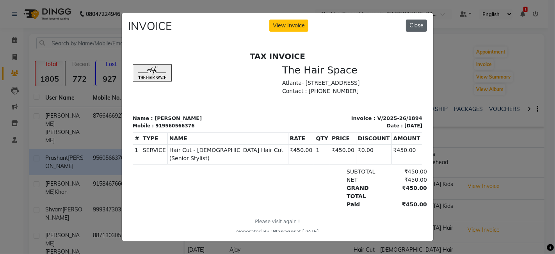
click at [408, 20] on button "Close" at bounding box center [416, 26] width 21 height 12
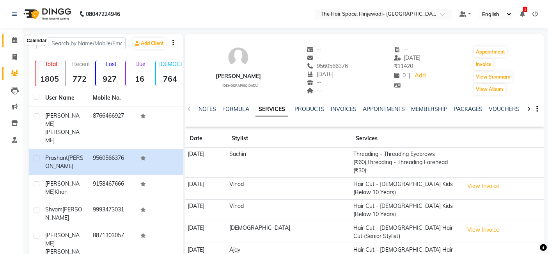
click at [15, 39] on icon at bounding box center [14, 40] width 5 height 6
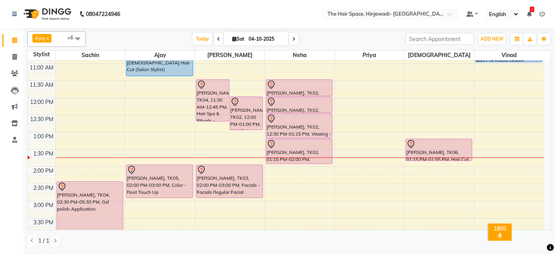
scroll to position [87, 0]
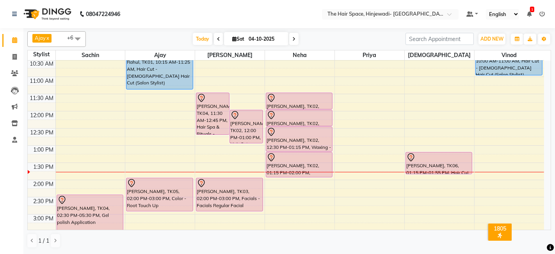
click at [294, 39] on icon at bounding box center [293, 39] width 3 height 5
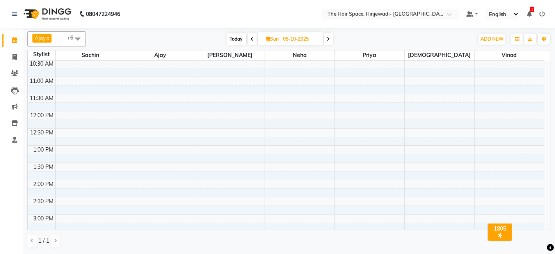
scroll to position [0, 0]
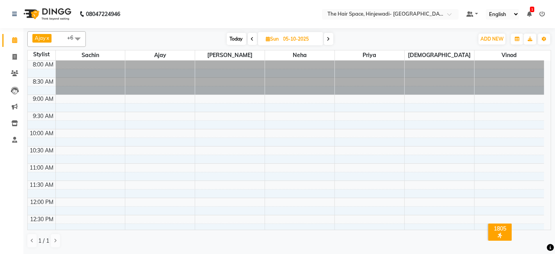
click at [252, 38] on icon at bounding box center [252, 39] width 3 height 5
type input "04-10-2025"
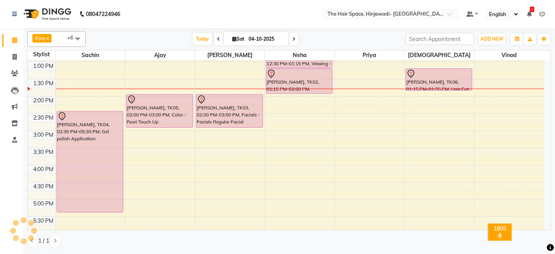
scroll to position [83, 0]
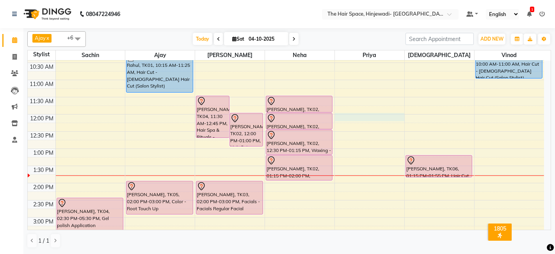
click at [347, 114] on div "8:00 AM 8:30 AM 9:00 AM 9:30 AM 10:00 AM 10:30 AM 11:00 AM 11:30 AM 12:00 PM 12…" at bounding box center [286, 234] width 516 height 514
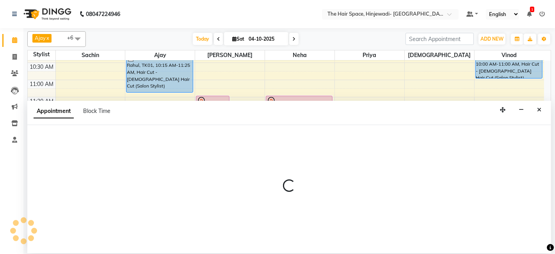
select select "84665"
select select "tentative"
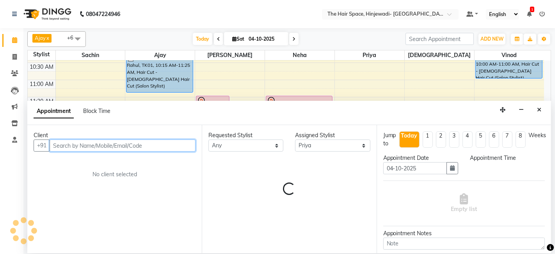
select select "720"
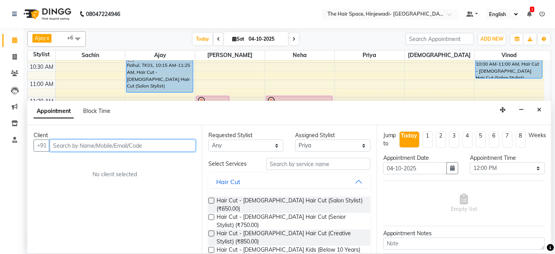
click at [177, 145] on input "text" at bounding box center [123, 145] width 146 height 12
type input "9034682136"
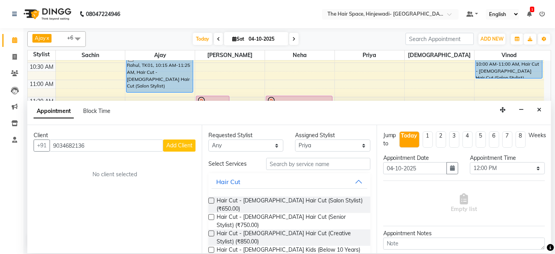
click at [174, 144] on span "Add Client" at bounding box center [179, 145] width 26 height 7
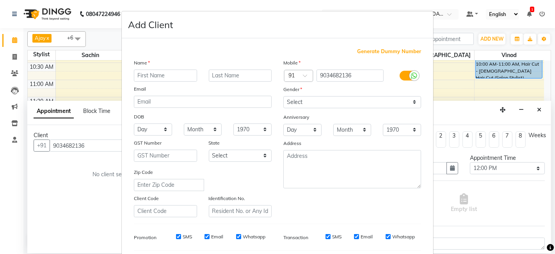
click at [152, 74] on input "text" at bounding box center [165, 75] width 63 height 12
type input "[PERSON_NAME]"
click at [250, 76] on input "text" at bounding box center [240, 75] width 63 height 12
type input "[PERSON_NAME]"
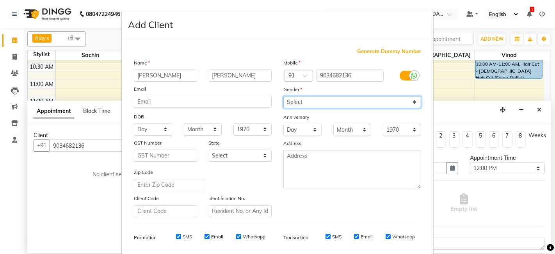
click at [289, 98] on select "Select [DEMOGRAPHIC_DATA] [DEMOGRAPHIC_DATA] Other Prefer Not To Say" at bounding box center [352, 102] width 138 height 12
select select "[DEMOGRAPHIC_DATA]"
click at [283, 96] on select "Select [DEMOGRAPHIC_DATA] [DEMOGRAPHIC_DATA] Other Prefer Not To Say" at bounding box center [352, 102] width 138 height 12
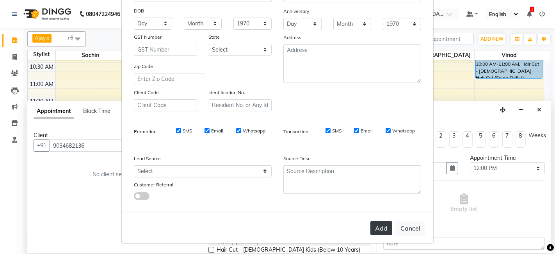
click at [374, 222] on button "Add" at bounding box center [381, 228] width 22 height 14
select select
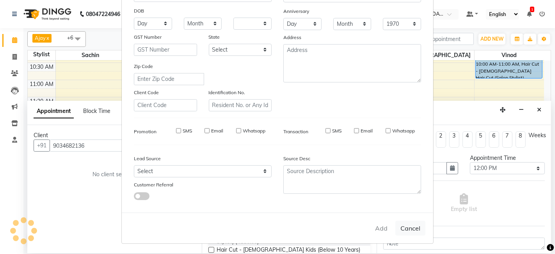
select select
checkbox input "false"
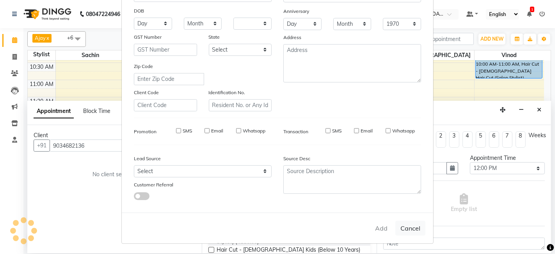
checkbox input "false"
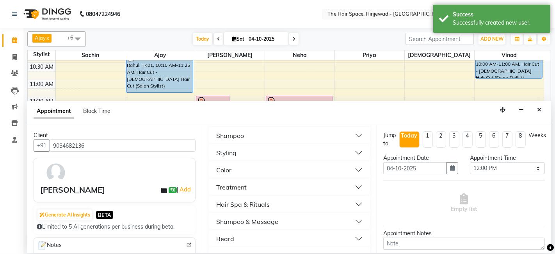
scroll to position [260, 0]
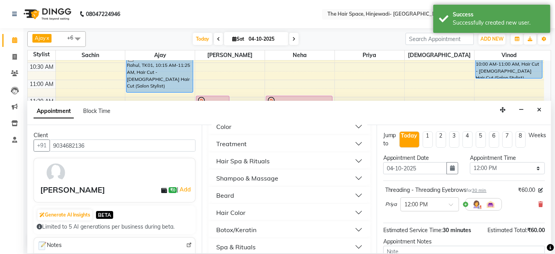
checkbox input "false"
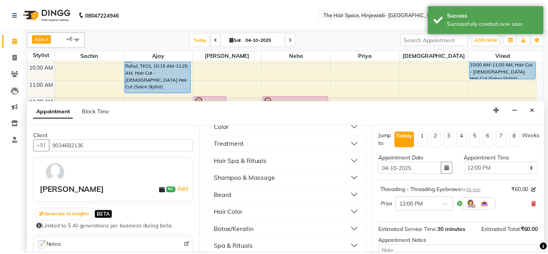
scroll to position [77, 0]
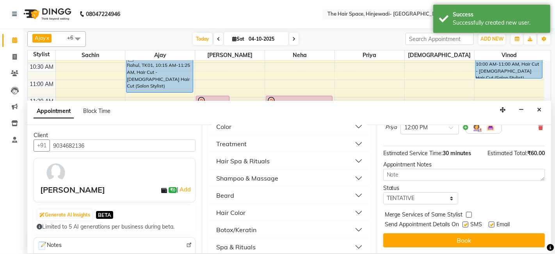
click at [465, 224] on label at bounding box center [465, 224] width 6 height 6
click at [465, 224] on input "checkbox" at bounding box center [464, 224] width 5 height 5
checkbox input "false"
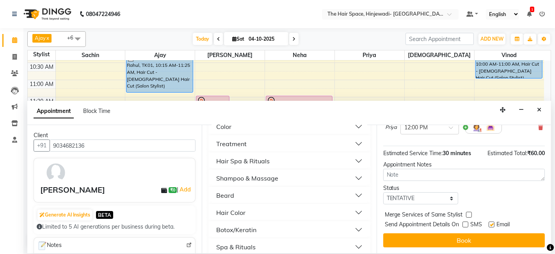
click at [490, 223] on label at bounding box center [491, 224] width 6 height 6
click at [490, 223] on input "checkbox" at bounding box center [490, 224] width 5 height 5
checkbox input "false"
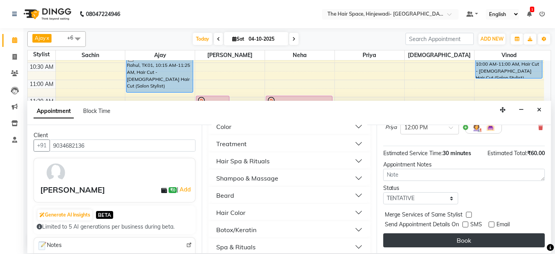
click at [457, 238] on button "Book" at bounding box center [463, 240] width 161 height 14
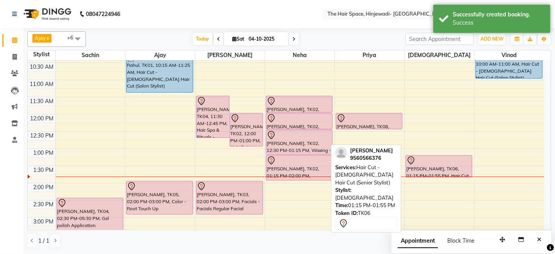
click at [435, 167] on div "[PERSON_NAME], TK06, 01:15 PM-01:55 PM, Hair Cut - [DEMOGRAPHIC_DATA] Hair Cut …" at bounding box center [439, 165] width 66 height 21
select select "7"
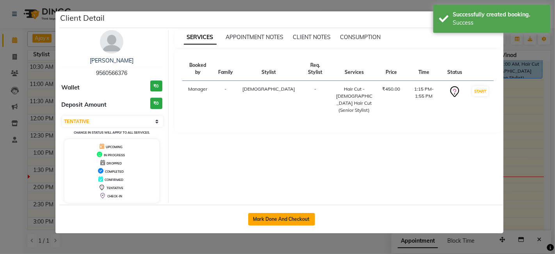
click at [279, 216] on button "Mark Done And Checkout" at bounding box center [281, 219] width 67 height 12
select select "service"
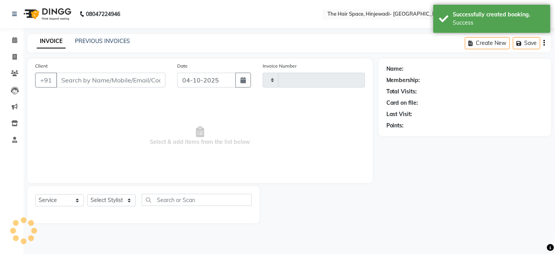
type input "2602"
select select "6697"
type input "9560566376"
select select "84666"
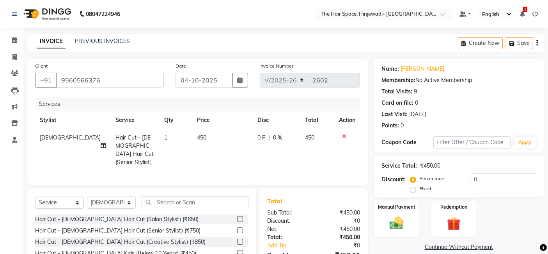
scroll to position [59, 0]
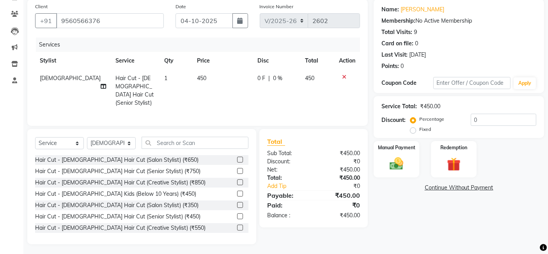
click at [402, 225] on div "Name: [PERSON_NAME] Membership: No Active Membership Total Visits: 9 Card on fi…" at bounding box center [462, 121] width 176 height 245
click at [391, 168] on img at bounding box center [396, 163] width 23 height 16
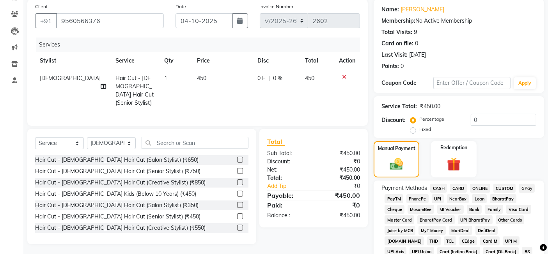
click at [526, 188] on span "GPay" at bounding box center [527, 187] width 16 height 9
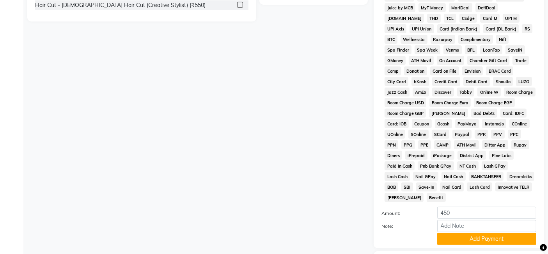
scroll to position [324, 0]
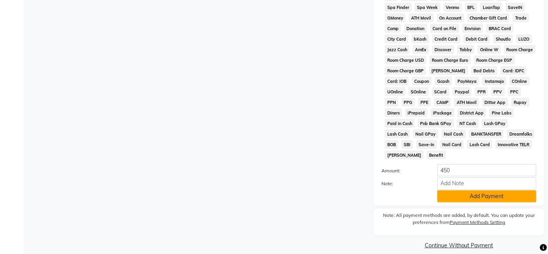
click at [482, 190] on button "Add Payment" at bounding box center [486, 196] width 99 height 12
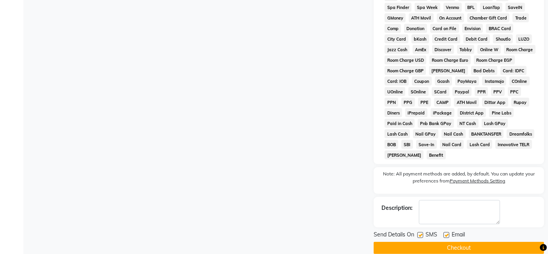
scroll to position [327, 0]
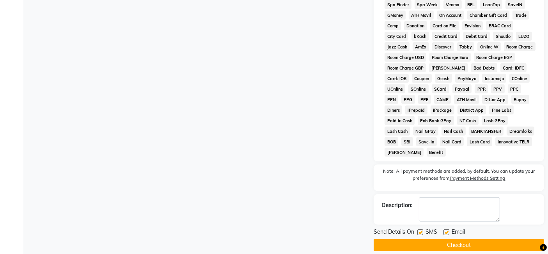
click at [420, 229] on label at bounding box center [420, 232] width 6 height 6
click at [420, 230] on input "checkbox" at bounding box center [419, 232] width 5 height 5
checkbox input "false"
click at [448, 229] on label at bounding box center [446, 232] width 6 height 6
click at [448, 230] on input "checkbox" at bounding box center [445, 232] width 5 height 5
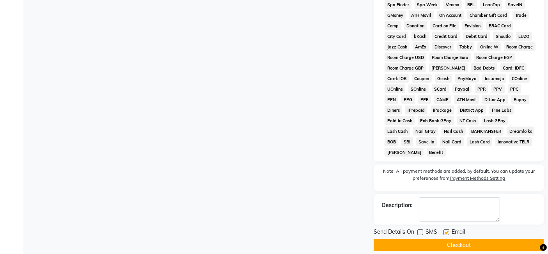
checkbox input "false"
click at [449, 239] on button "Checkout" at bounding box center [459, 245] width 170 height 12
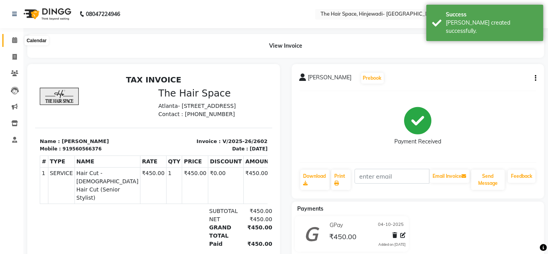
click at [13, 39] on icon at bounding box center [14, 40] width 5 height 6
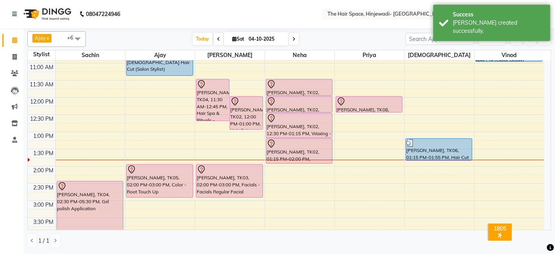
scroll to position [83, 0]
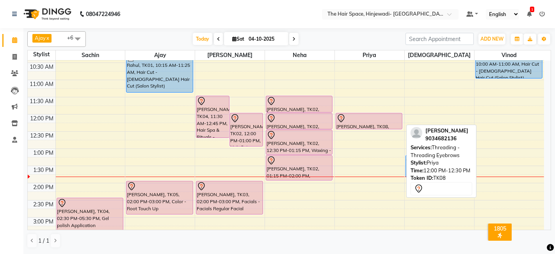
click at [355, 123] on div "[PERSON_NAME], TK08, 12:00 PM-12:30 PM, Threading - Threading Eyebrows" at bounding box center [369, 121] width 66 height 16
select select "7"
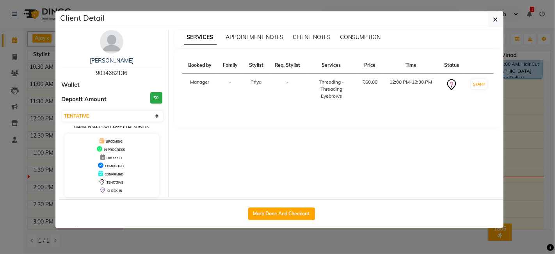
click at [117, 42] on img at bounding box center [111, 41] width 23 height 23
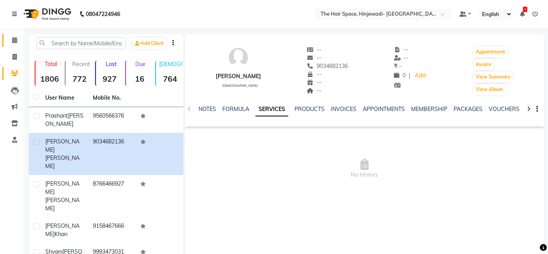
click at [15, 38] on icon at bounding box center [14, 40] width 5 height 6
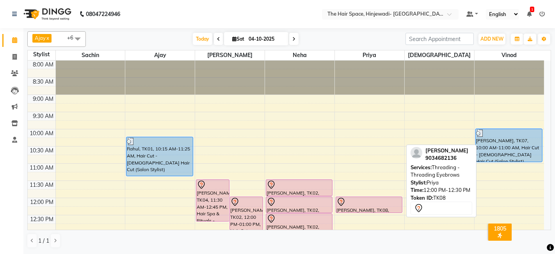
click at [385, 206] on div "[PERSON_NAME], TK08, 12:00 PM-12:30 PM, Threading - Threading Eyebrows" at bounding box center [369, 205] width 66 height 16
select select "7"
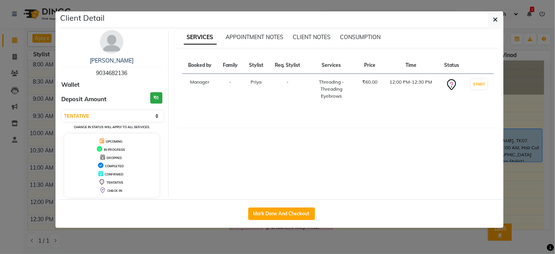
click at [106, 45] on img at bounding box center [111, 41] width 23 height 23
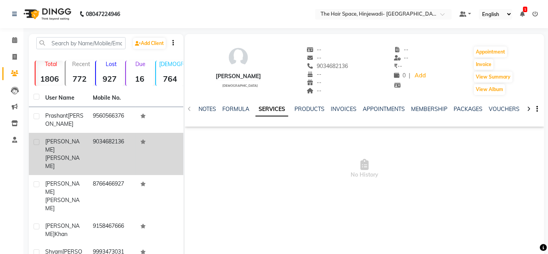
click at [40, 142] on td at bounding box center [35, 154] width 12 height 42
click at [41, 141] on td "[PERSON_NAME]" at bounding box center [65, 154] width 48 height 42
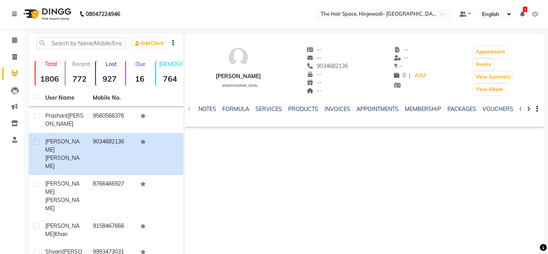
click at [536, 109] on icon "button" at bounding box center [537, 109] width 2 height 0
click at [460, 132] on div "[PERSON_NAME] [DEMOGRAPHIC_DATA] -- -- 9034682136 -- -- -- -- -- ₹ -- 0 | Add A…" at bounding box center [364, 151] width 359 height 234
click at [244, 71] on div "[PERSON_NAME] [DEMOGRAPHIC_DATA]" at bounding box center [238, 71] width 45 height 50
click at [246, 53] on img at bounding box center [238, 57] width 23 height 23
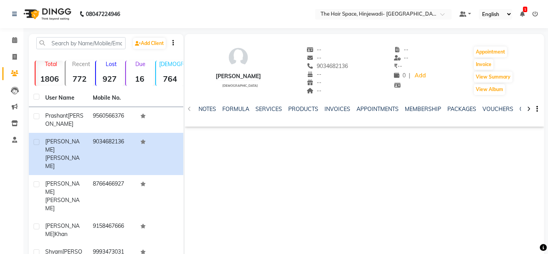
click at [246, 85] on span "[DEMOGRAPHIC_DATA]" at bounding box center [239, 85] width 35 height 4
click at [244, 87] on span "[DEMOGRAPHIC_DATA]" at bounding box center [239, 85] width 35 height 4
click at [245, 78] on div "[PERSON_NAME]" at bounding box center [238, 76] width 45 height 8
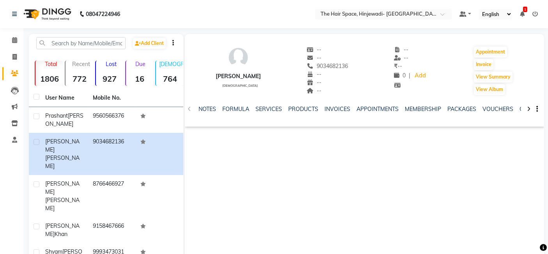
click at [261, 75] on div "[PERSON_NAME]" at bounding box center [238, 76] width 45 height 8
click at [261, 76] on div "[PERSON_NAME]" at bounding box center [238, 76] width 45 height 8
click at [498, 90] on button "View Album" at bounding box center [489, 89] width 31 height 11
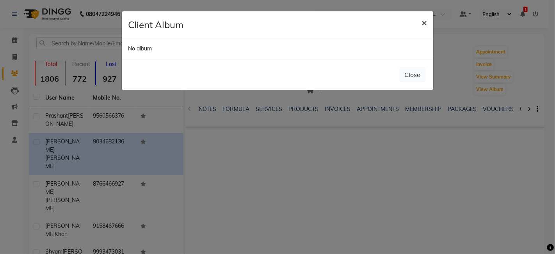
click at [424, 20] on span "×" at bounding box center [423, 22] width 5 height 12
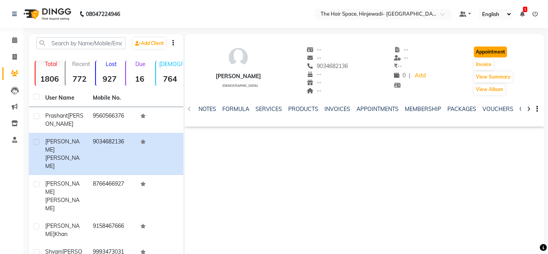
click at [484, 56] on button "Appointment" at bounding box center [490, 51] width 33 height 11
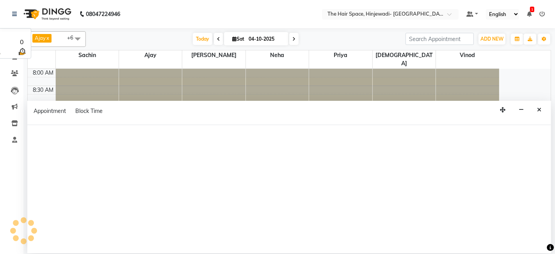
select select "tentative"
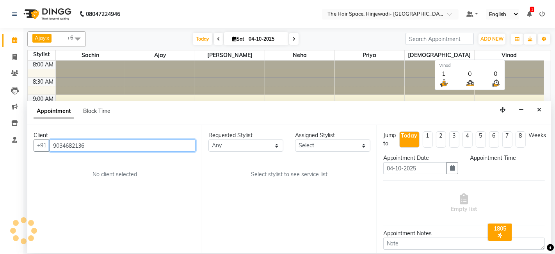
select select "540"
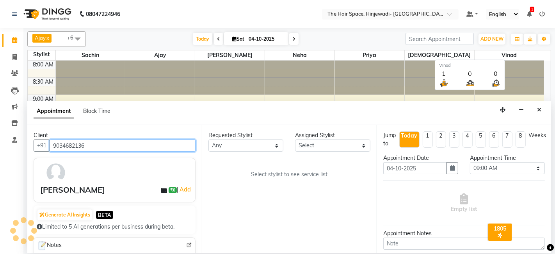
scroll to position [170, 0]
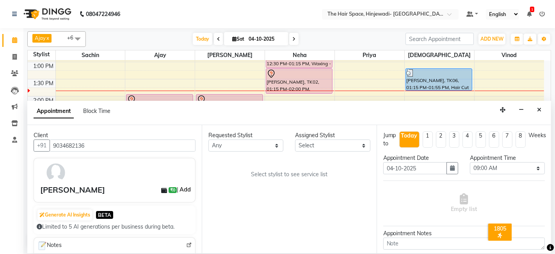
click at [183, 188] on link "Add" at bounding box center [185, 188] width 14 height 9
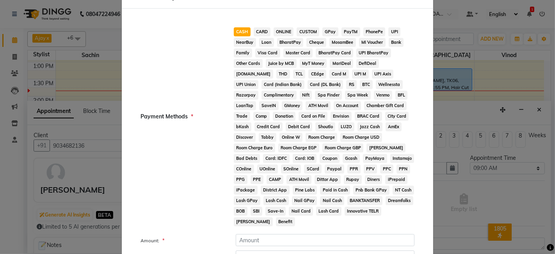
scroll to position [0, 0]
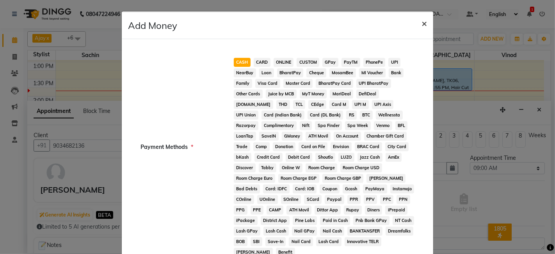
click at [422, 20] on span "×" at bounding box center [423, 23] width 5 height 12
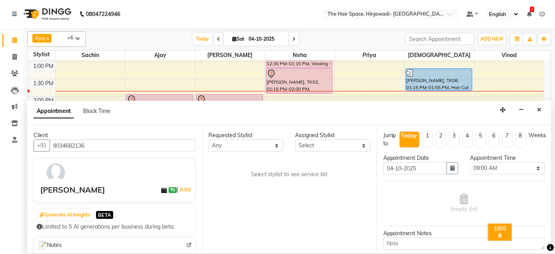
click at [56, 189] on div "[PERSON_NAME]" at bounding box center [72, 190] width 65 height 12
click at [58, 188] on div "[PERSON_NAME]" at bounding box center [72, 190] width 65 height 12
click at [74, 193] on div "[PERSON_NAME]" at bounding box center [72, 190] width 65 height 12
click at [161, 191] on icon at bounding box center [164, 190] width 6 height 6
click at [161, 189] on icon at bounding box center [164, 190] width 6 height 6
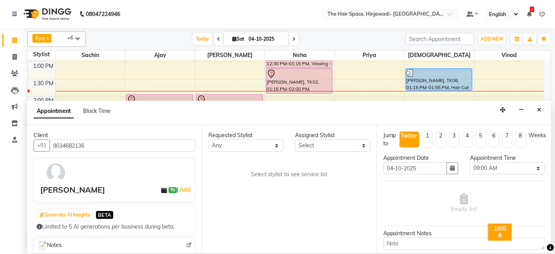
click at [161, 189] on icon at bounding box center [164, 190] width 6 height 6
click at [168, 188] on span "₹0" at bounding box center [172, 190] width 8 height 6
click at [168, 192] on span "₹0" at bounding box center [172, 190] width 8 height 6
click at [35, 176] on div "[PERSON_NAME] ₹0 | Add" at bounding box center [115, 180] width 162 height 44
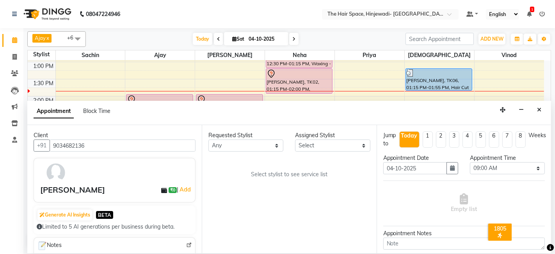
click at [52, 161] on div at bounding box center [52, 172] width 27 height 23
click at [539, 106] on button "Close" at bounding box center [538, 110] width 11 height 12
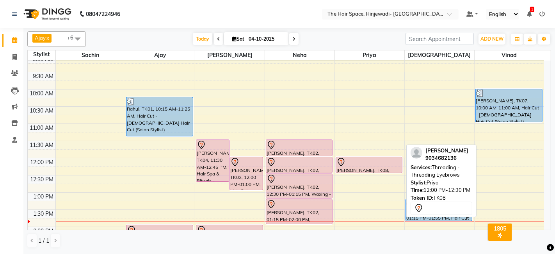
scroll to position [83, 0]
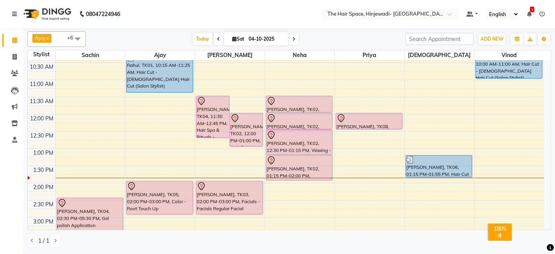
click at [543, 14] on icon at bounding box center [541, 13] width 5 height 5
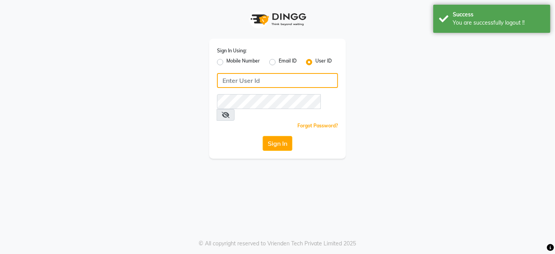
type input "9699483545"
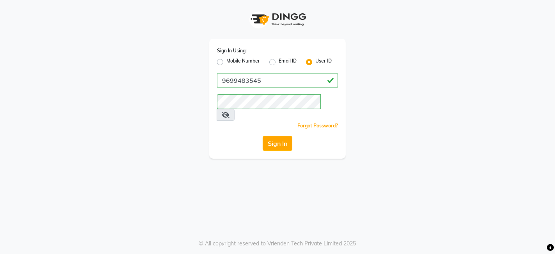
click at [315, 62] on label "User ID" at bounding box center [323, 61] width 16 height 9
click at [315, 62] on input "User ID" at bounding box center [317, 59] width 5 height 5
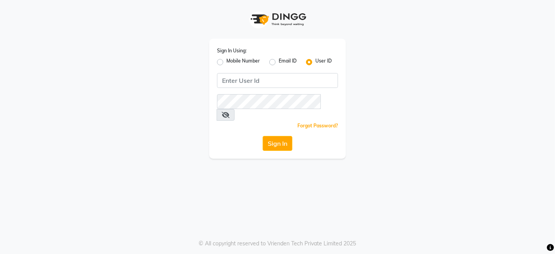
click at [226, 60] on label "Mobile Number" at bounding box center [243, 61] width 34 height 9
click at [226, 60] on input "Mobile Number" at bounding box center [228, 59] width 5 height 5
radio input "true"
radio input "false"
click at [281, 136] on button "Sign In" at bounding box center [277, 143] width 30 height 15
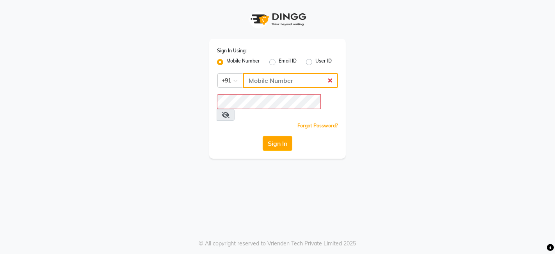
click at [282, 77] on input "Username" at bounding box center [290, 80] width 95 height 15
type input "9699483545"
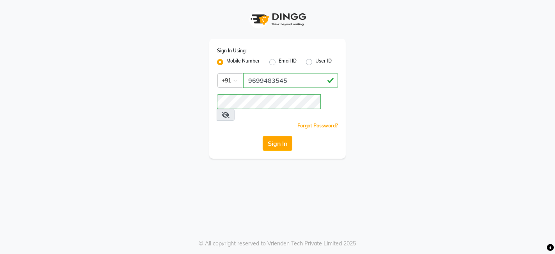
drag, startPoint x: 280, startPoint y: 128, endPoint x: 281, endPoint y: 132, distance: 4.4
click at [280, 136] on button "Sign In" at bounding box center [277, 143] width 30 height 15
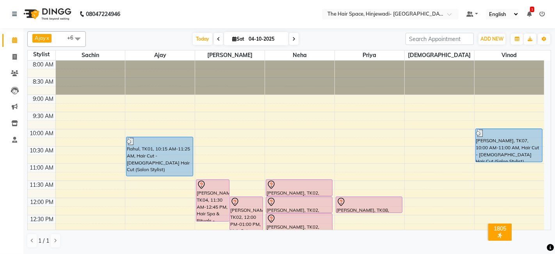
click at [542, 14] on icon at bounding box center [541, 13] width 5 height 5
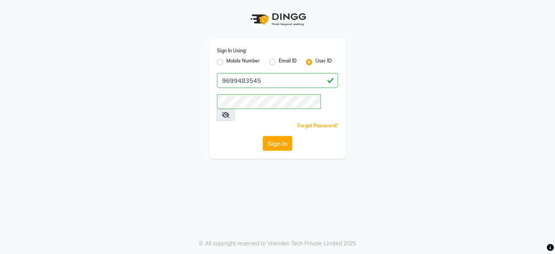
click at [315, 64] on label "User ID" at bounding box center [323, 61] width 16 height 9
click at [315, 62] on input "User ID" at bounding box center [317, 59] width 5 height 5
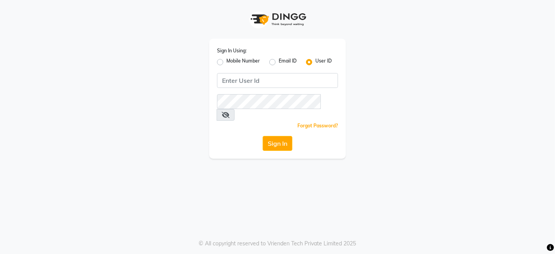
click at [226, 62] on label "Mobile Number" at bounding box center [243, 61] width 34 height 9
click at [226, 62] on input "Mobile Number" at bounding box center [228, 59] width 5 height 5
radio input "true"
click at [276, 71] on div "Sign In Using: Mobile Number Email ID User ID Country Code × +91 Remember me Fo…" at bounding box center [277, 99] width 137 height 120
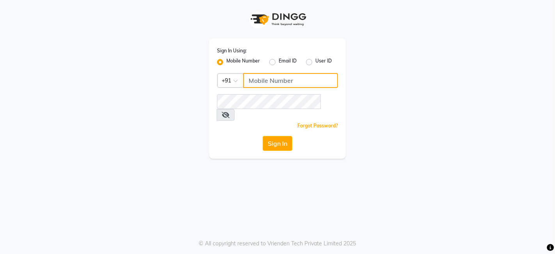
click at [276, 78] on input "Username" at bounding box center [290, 80] width 95 height 15
click at [315, 61] on label "User ID" at bounding box center [323, 61] width 16 height 9
click at [315, 61] on input "User ID" at bounding box center [317, 59] width 5 height 5
radio input "true"
radio input "false"
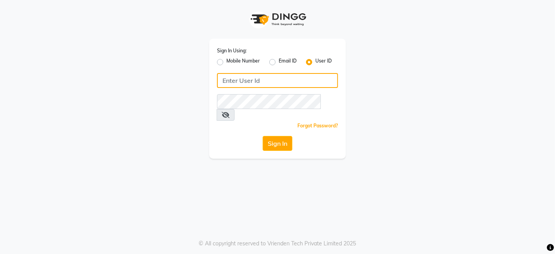
click at [295, 80] on input "Username" at bounding box center [277, 80] width 121 height 15
type input "thehairspace"
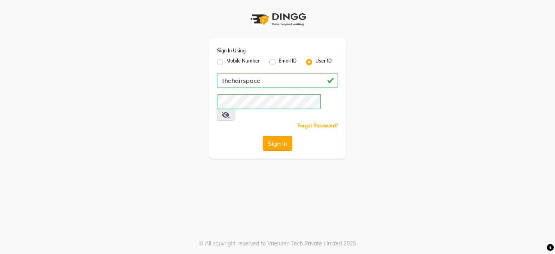
click at [284, 136] on button "Sign In" at bounding box center [277, 143] width 30 height 15
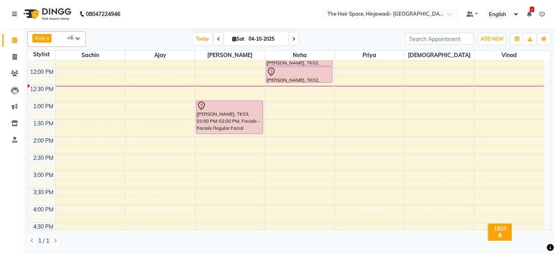
scroll to position [87, 0]
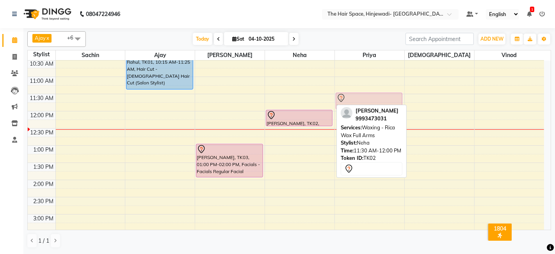
drag, startPoint x: 297, startPoint y: 99, endPoint x: 335, endPoint y: 98, distance: 37.5
click at [342, 95] on tr "Rahul, TK01, 10:15 AM-11:25 AM, Hair Cut - [DEMOGRAPHIC_DATA] Hair Cut (Salon S…" at bounding box center [286, 231] width 516 height 514
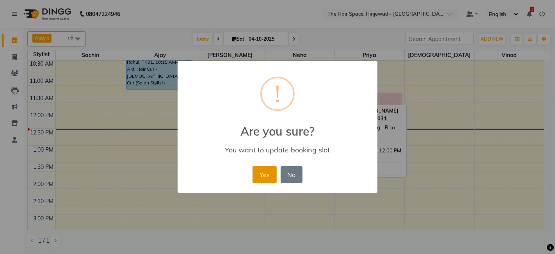
click at [261, 176] on button "Yes" at bounding box center [264, 174] width 24 height 17
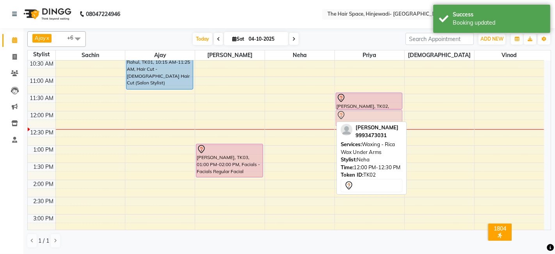
drag, startPoint x: 296, startPoint y: 119, endPoint x: 361, endPoint y: 120, distance: 64.4
click at [361, 120] on tr "Rahul, TK01, 10:15 AM-11:25 AM, Hair Cut - [DEMOGRAPHIC_DATA] Hair Cut (Salon S…" at bounding box center [286, 231] width 516 height 514
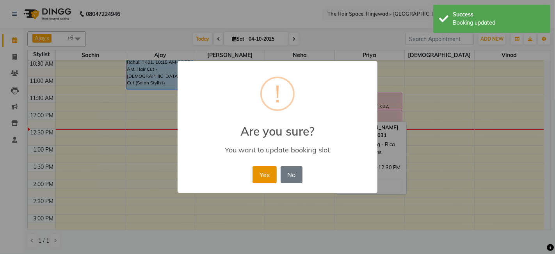
click at [259, 172] on button "Yes" at bounding box center [264, 174] width 24 height 17
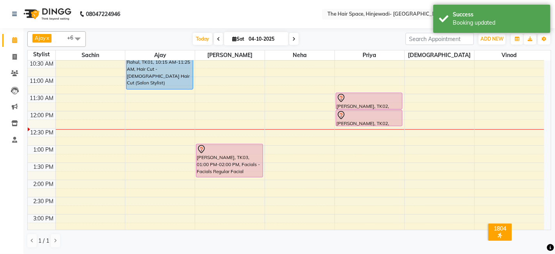
click at [274, 162] on div "8:00 AM 8:30 AM 9:00 AM 9:30 AM 10:00 AM 10:30 AM 11:00 AM 11:30 AM 12:00 PM 12…" at bounding box center [286, 231] width 516 height 514
select select "78024"
select select "tentative"
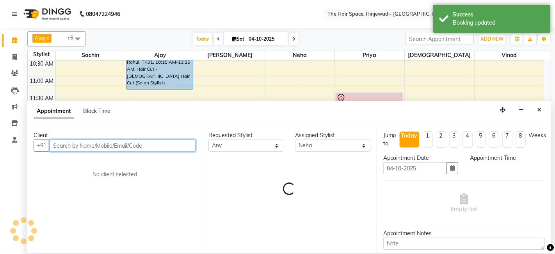
select select "810"
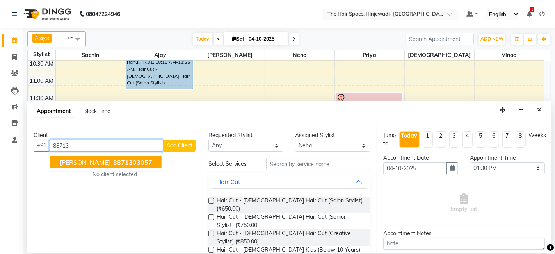
click at [131, 161] on ngb-highlight "88713 03057" at bounding box center [132, 162] width 41 height 8
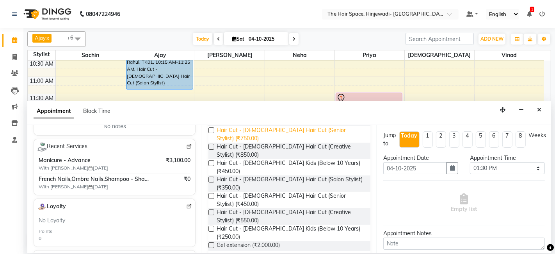
scroll to position [173, 0]
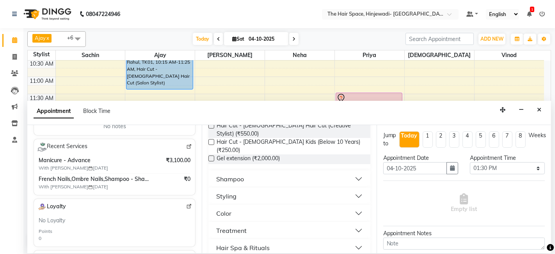
type input "8871303057"
click at [260, 243] on div "Hair Spa & Rituals" at bounding box center [242, 247] width 53 height 9
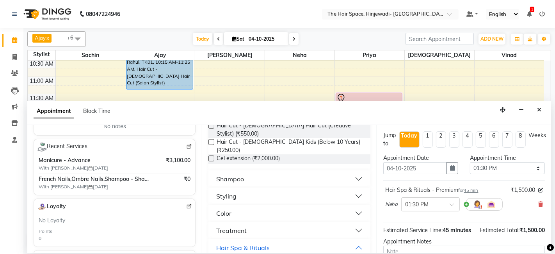
checkbox input "false"
click at [265, 243] on div "Hair Spa & Rituals" at bounding box center [242, 247] width 53 height 9
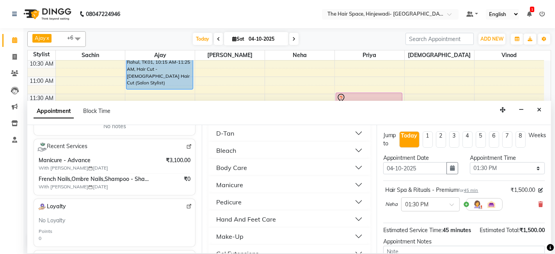
scroll to position [477, 0]
click at [250, 248] on div "Gel polish Application" at bounding box center [248, 252] width 64 height 9
checkbox input "false"
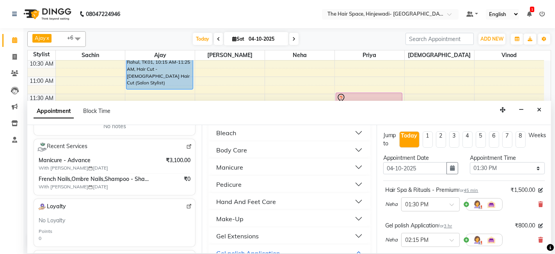
click at [272, 248] on div "Gel polish Application" at bounding box center [248, 252] width 64 height 9
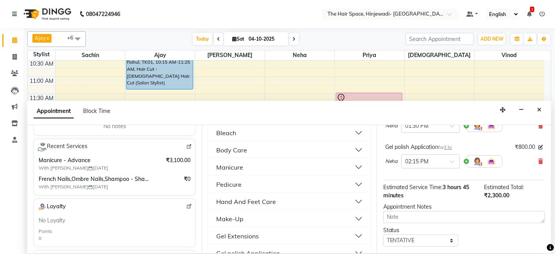
scroll to position [120, 0]
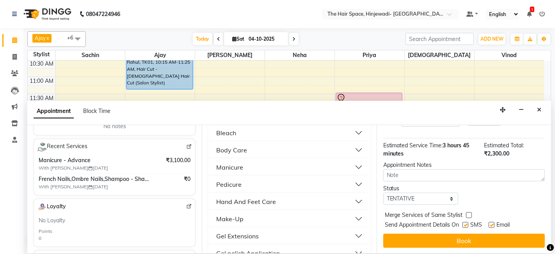
click at [467, 222] on label at bounding box center [465, 225] width 6 height 6
click at [467, 223] on input "checkbox" at bounding box center [464, 225] width 5 height 5
click at [464, 223] on label at bounding box center [465, 225] width 6 height 6
click at [464, 223] on input "checkbox" at bounding box center [464, 225] width 5 height 5
checkbox input "true"
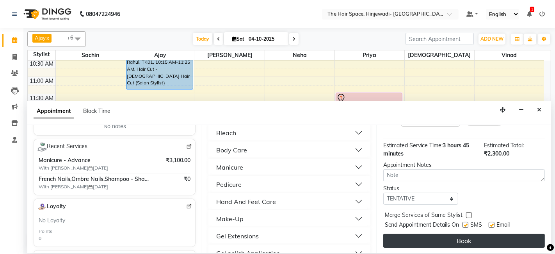
click at [468, 236] on button "Book" at bounding box center [463, 240] width 161 height 14
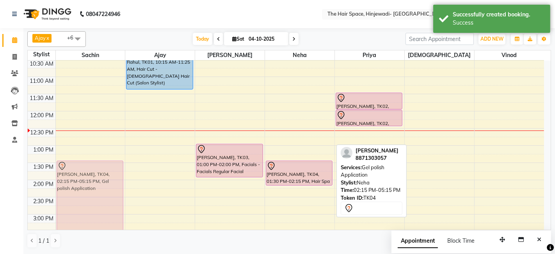
drag, startPoint x: 283, startPoint y: 207, endPoint x: 90, endPoint y: 183, distance: 194.1
click at [90, 183] on tr "Sejal Koshta, TK04, 02:15 PM-05:15 PM, Gel polish Application Rahul, TK01, 10:1…" at bounding box center [286, 231] width 516 height 514
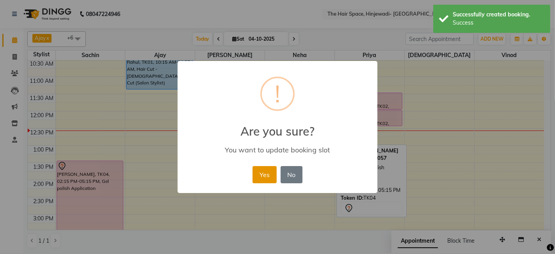
click at [263, 168] on button "Yes" at bounding box center [264, 174] width 24 height 17
